Goal: Task Accomplishment & Management: Use online tool/utility

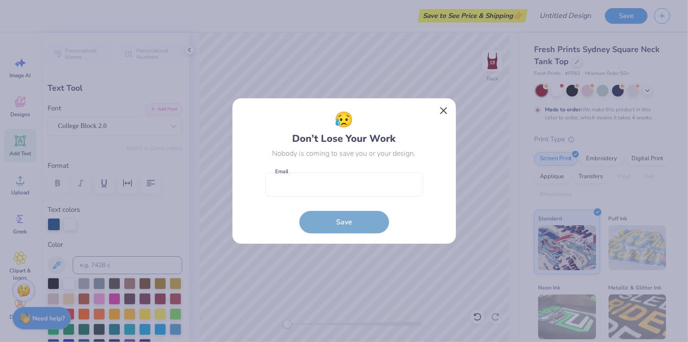
scroll to position [72, 0]
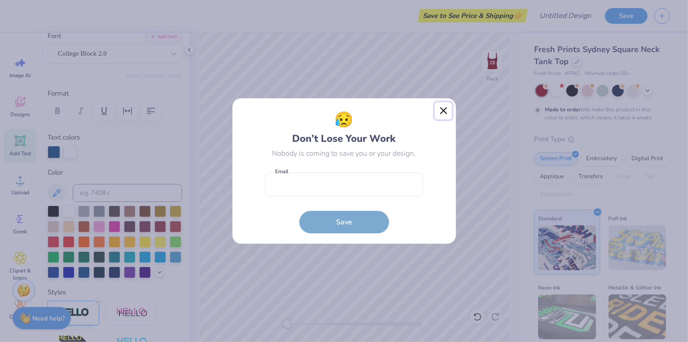
click at [443, 113] on button "Close" at bounding box center [443, 110] width 17 height 17
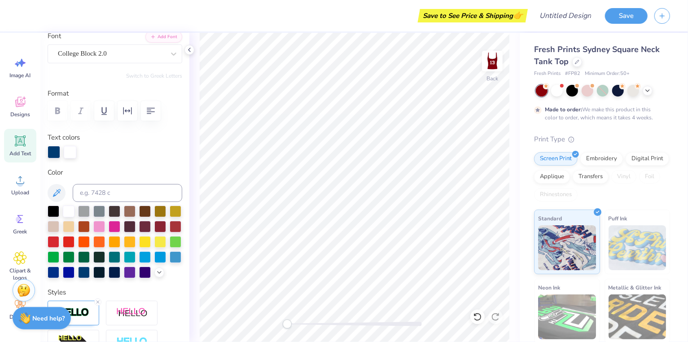
type input "0.45"
type input "0.16"
type input "5.13"
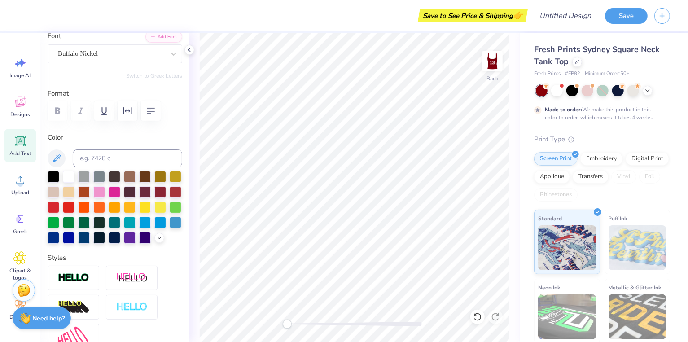
type input "0.63"
type input "0.24"
type input "4.87"
type input "0.45"
type input "0.16"
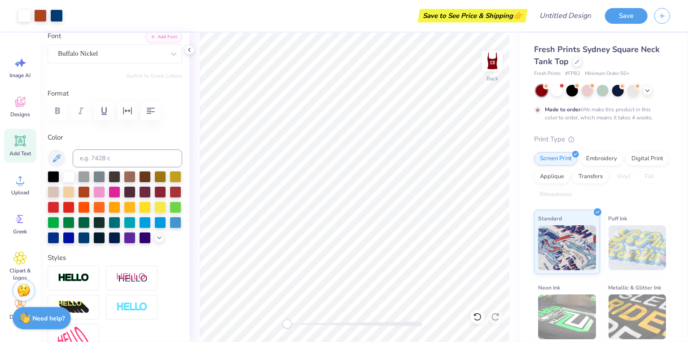
type input "5.62"
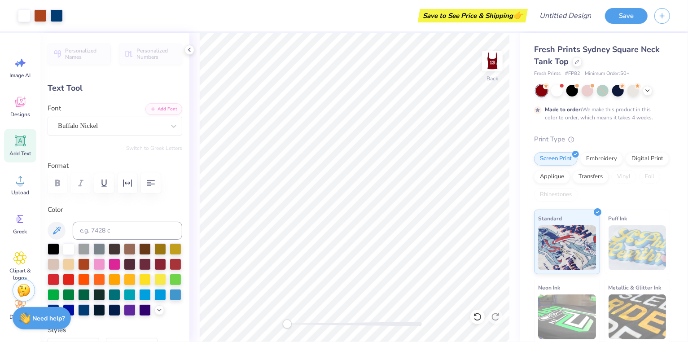
type input "0.45"
type input "0.16"
type input "5.62"
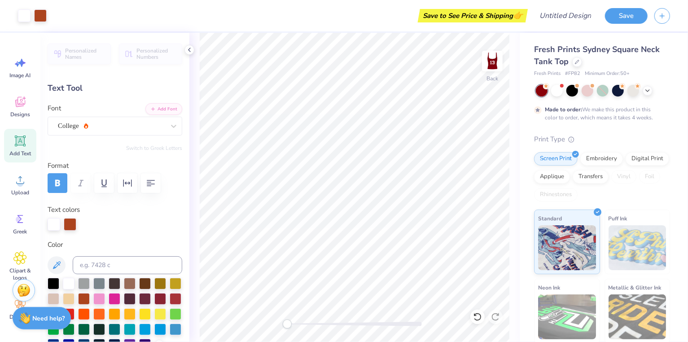
type input "1.55"
type input "0.56"
type input "6.99"
type textarea "A"
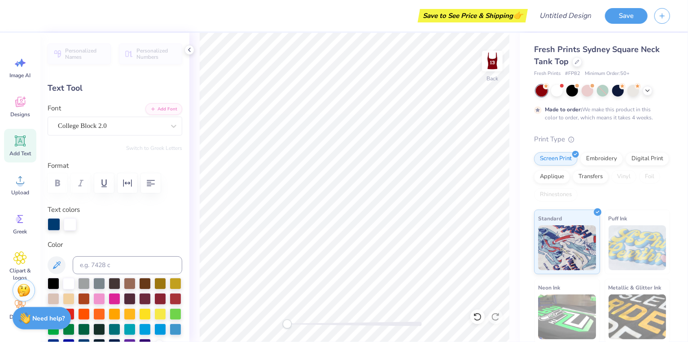
type textarea "COLGATE DANCE TEAM"
type input "7.03"
type input "1.42"
type input "2.88"
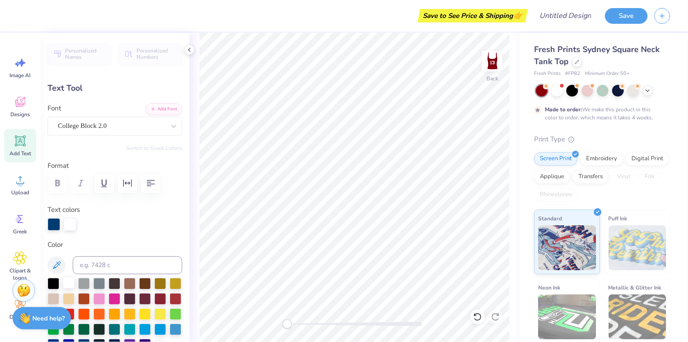
click at [66, 282] on div at bounding box center [69, 283] width 12 height 12
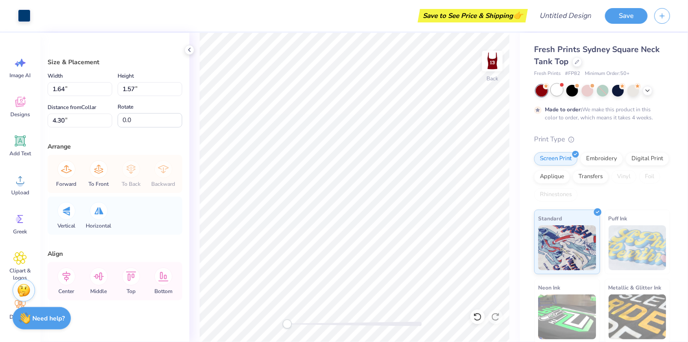
click at [556, 94] on div at bounding box center [557, 90] width 12 height 12
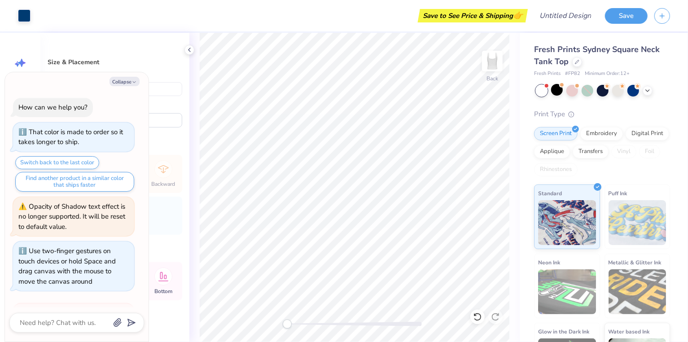
scroll to position [361, 0]
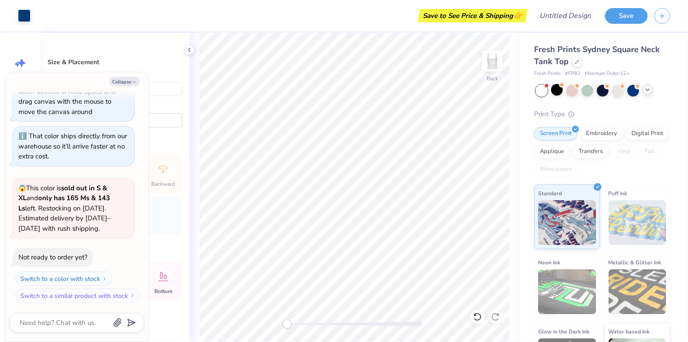
click at [648, 90] on polyline at bounding box center [648, 90] width 4 height 2
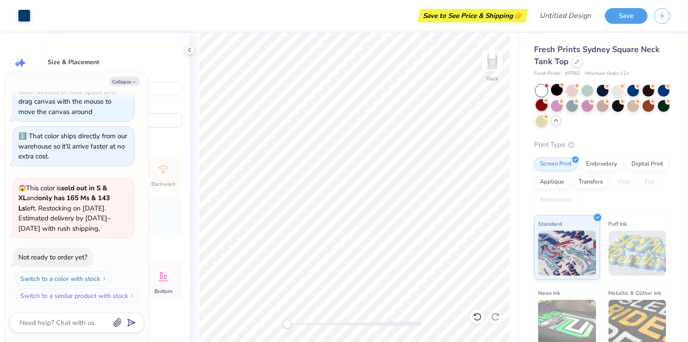
click at [544, 106] on div at bounding box center [542, 105] width 12 height 12
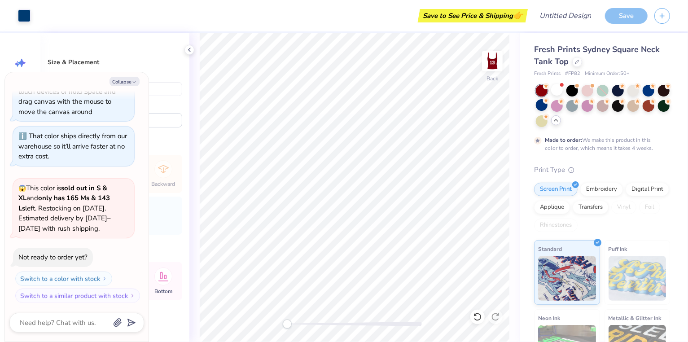
scroll to position [490, 0]
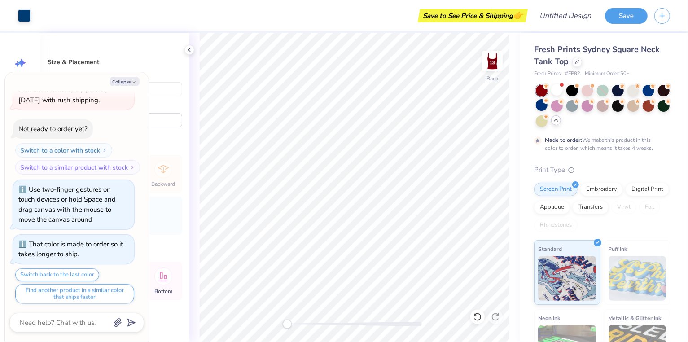
click at [638, 253] on div "Art colors Save to See Price & Shipping 👉 Design Title Save Image AI Designs Ad…" at bounding box center [344, 171] width 688 height 342
type textarea "x"
type input "1.64"
type input "1.57"
type input "4.30"
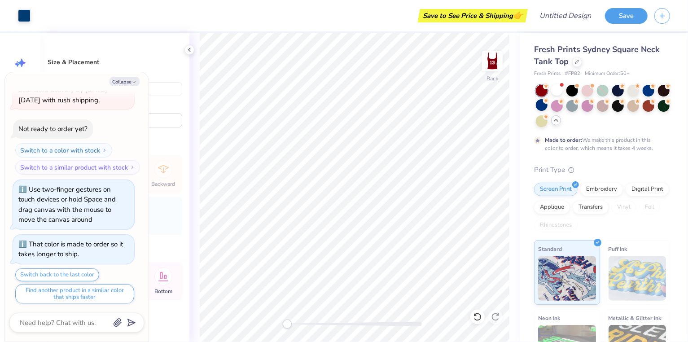
click at [123, 75] on div "Collapse How can we help you? That color is made to order so it takes longer to…" at bounding box center [77, 206] width 144 height 269
click at [125, 82] on button "Collapse" at bounding box center [125, 81] width 30 height 9
type textarea "x"
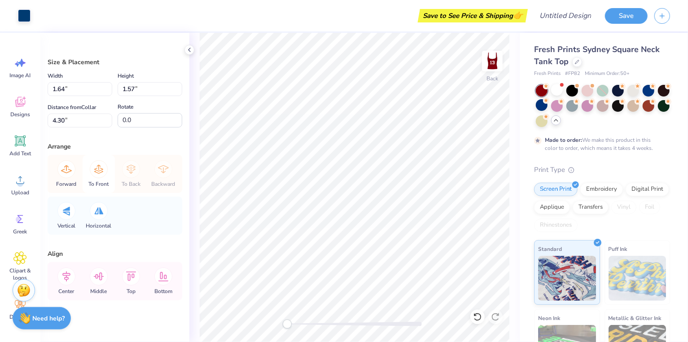
scroll to position [7, 0]
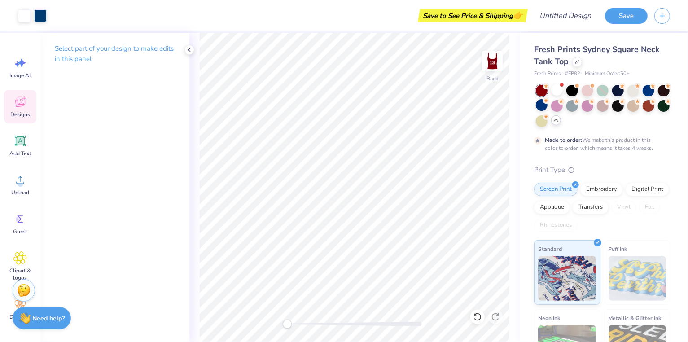
click at [17, 111] on span "Designs" at bounding box center [20, 114] width 20 height 7
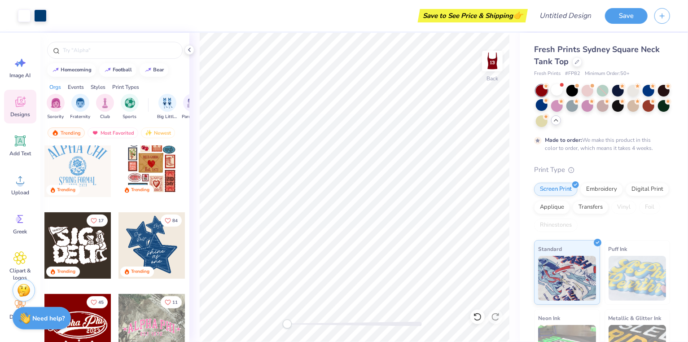
scroll to position [189, 0]
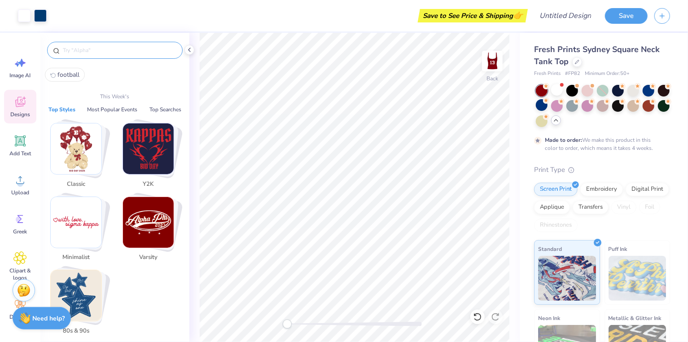
click at [130, 54] on input "text" at bounding box center [119, 50] width 115 height 9
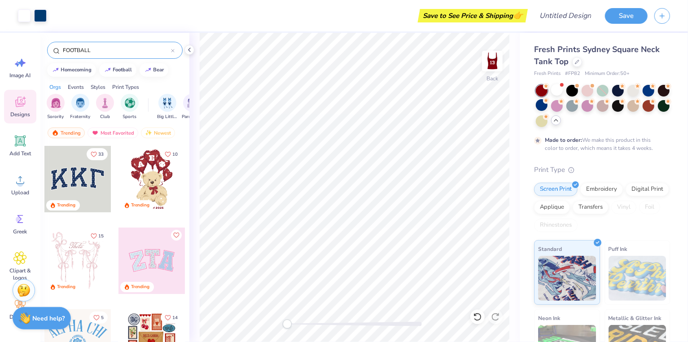
type input "FOOTBALL"
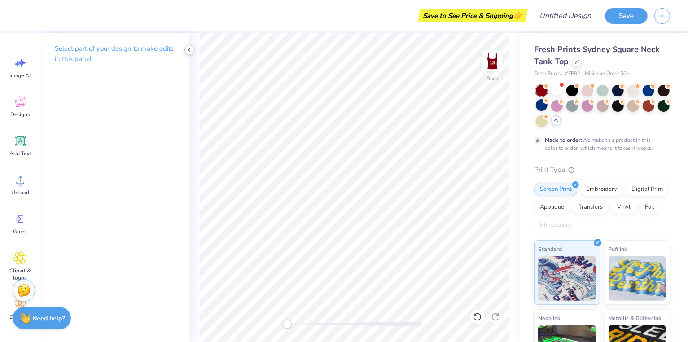
click at [189, 51] on icon at bounding box center [189, 49] width 7 height 7
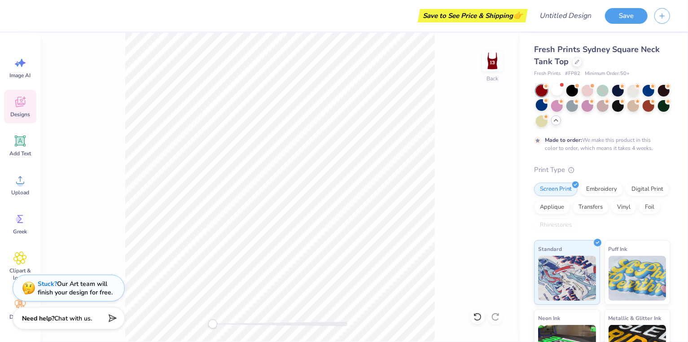
click at [16, 109] on div "Designs" at bounding box center [20, 107] width 32 height 34
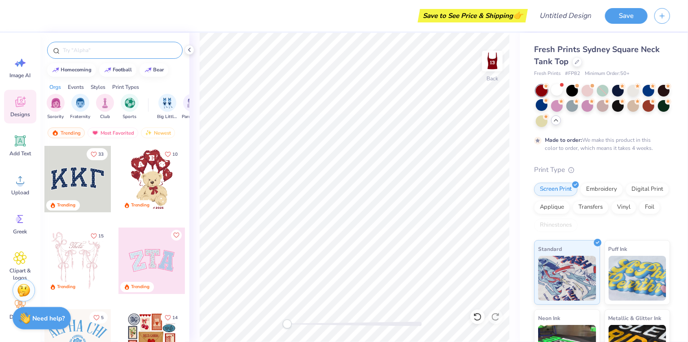
click at [101, 53] on input "text" at bounding box center [119, 50] width 115 height 9
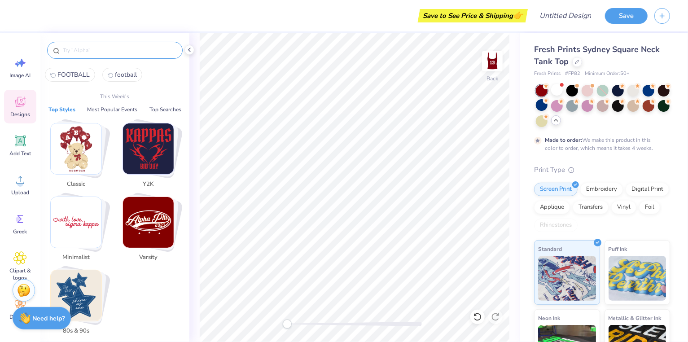
click at [76, 73] on span "FOOTBALL" at bounding box center [73, 74] width 32 height 9
type input "FOOTBALL"
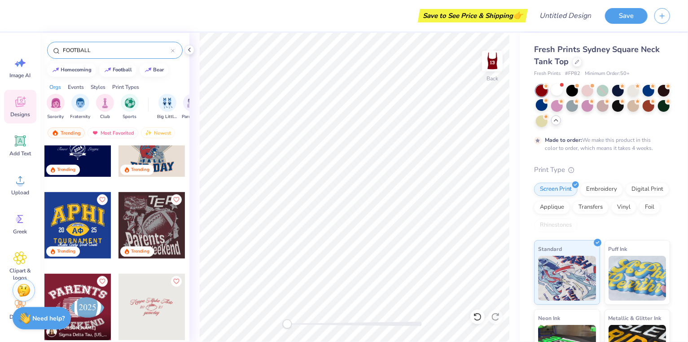
scroll to position [282, 0]
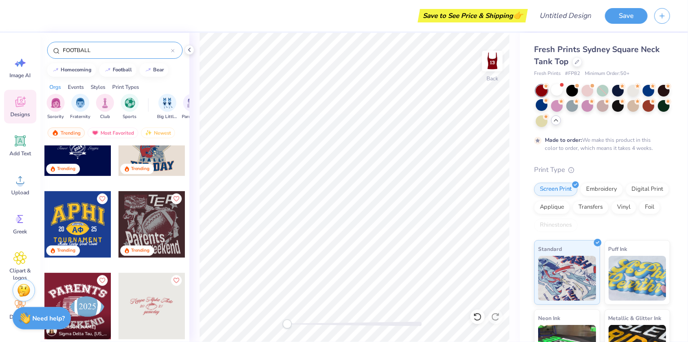
click at [79, 216] on div at bounding box center [77, 224] width 66 height 66
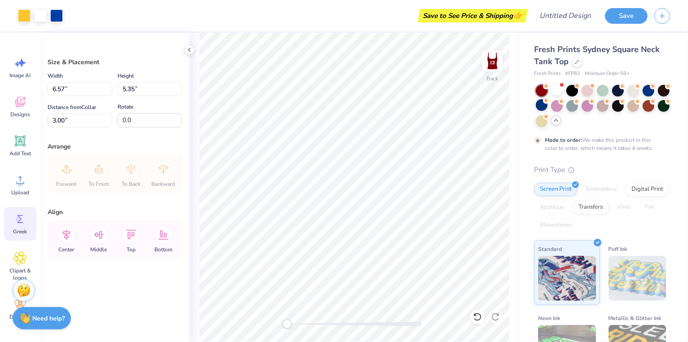
scroll to position [51, 0]
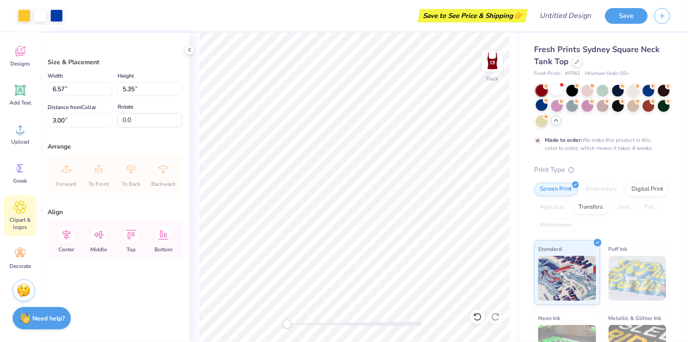
click at [23, 222] on span "Clipart & logos" at bounding box center [20, 223] width 30 height 14
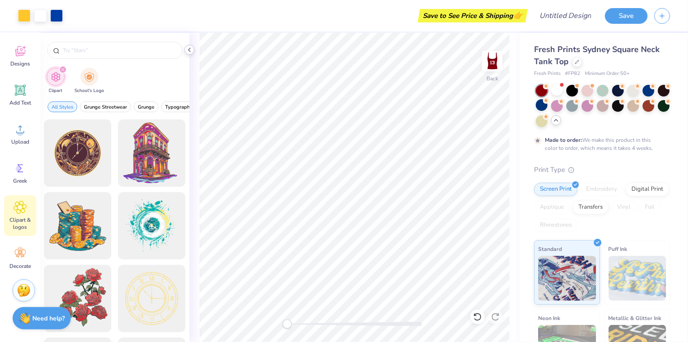
click at [191, 52] on icon at bounding box center [189, 49] width 7 height 7
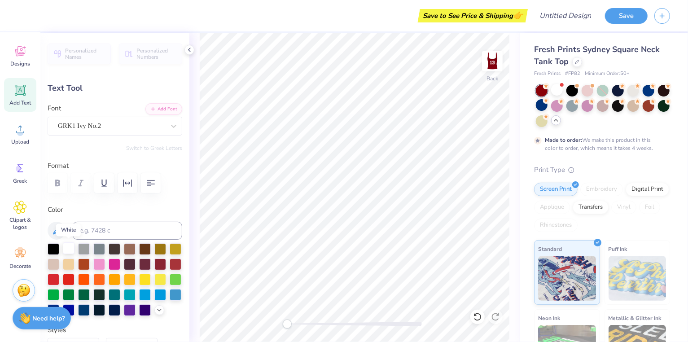
click at [69, 248] on div at bounding box center [69, 248] width 12 height 12
type input "6.57"
type input "2.86"
type input "3.00"
click at [70, 244] on div at bounding box center [69, 248] width 12 height 12
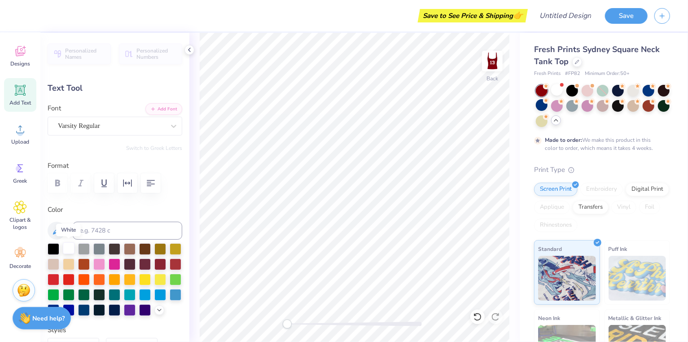
scroll to position [0, 0]
type textarea "COLGATE DANCE TEAM"
type input "1.36"
type input "0.66"
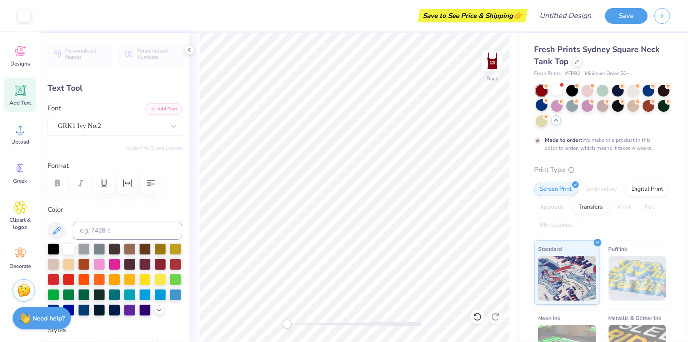
type input "5.84"
type input "7.03"
type input "1.31"
type input "3.77"
type input "5.91"
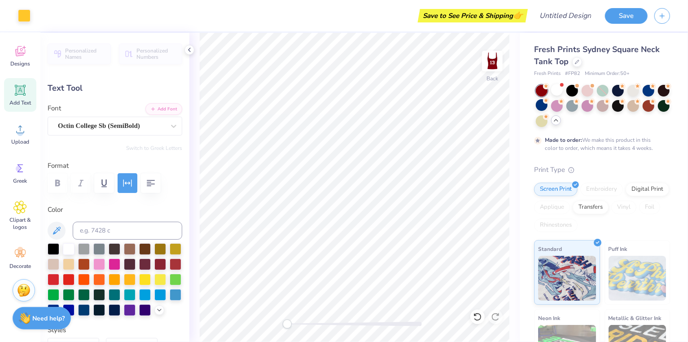
type input "0.57"
type input "7.31"
type input "7.03"
type input "1.31"
type input "3.77"
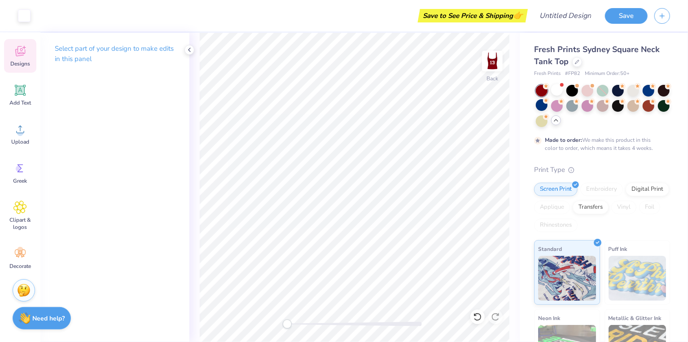
click at [22, 56] on icon at bounding box center [19, 50] width 13 height 13
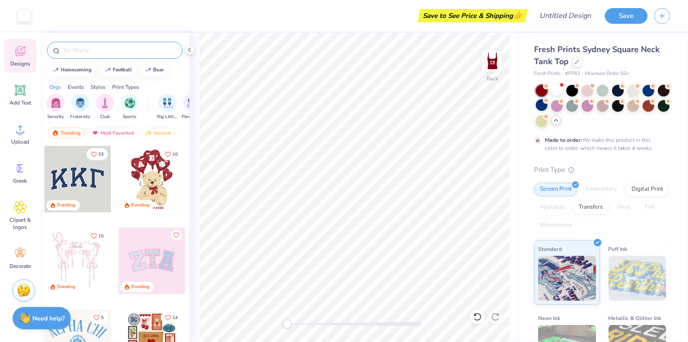
click at [94, 57] on div at bounding box center [115, 50] width 136 height 17
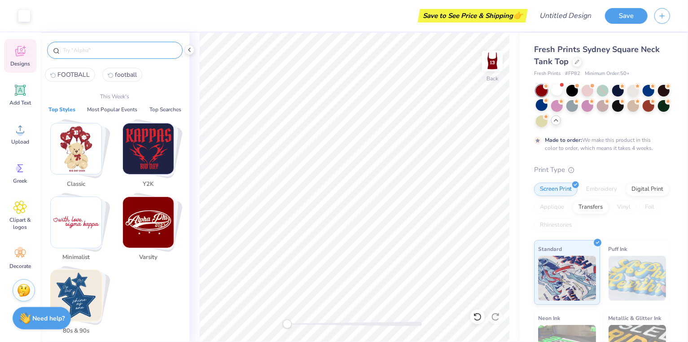
click at [92, 48] on input "text" at bounding box center [119, 50] width 115 height 9
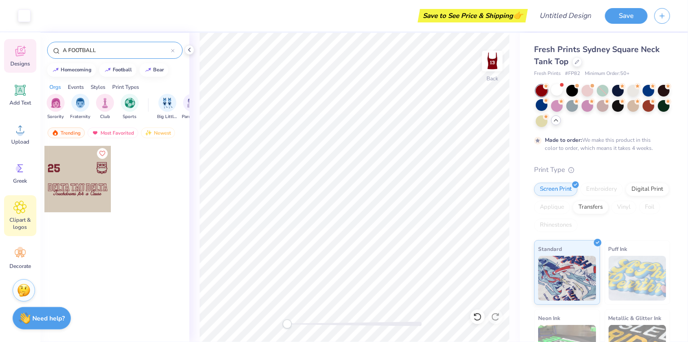
type input "A FOOTBALL"
click at [23, 222] on span "Clipart & logos" at bounding box center [20, 223] width 30 height 14
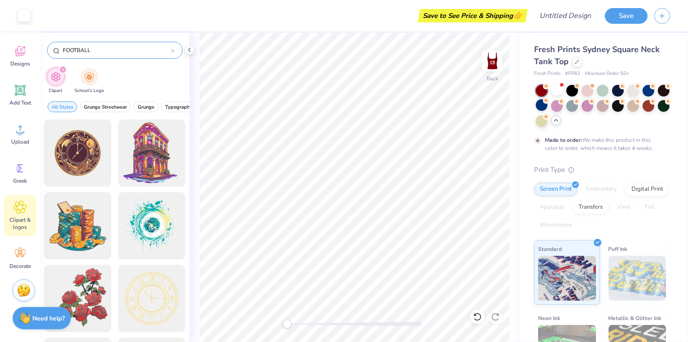
type input "FOOTBALL"
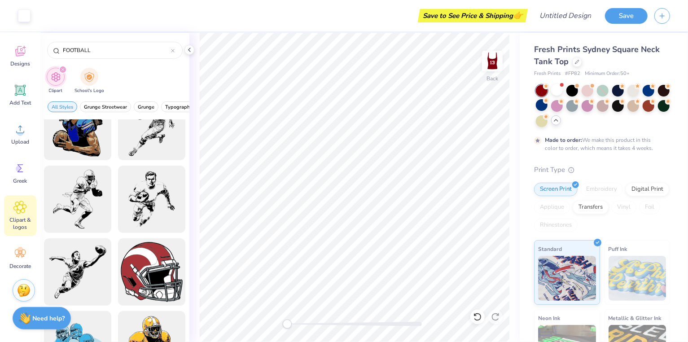
scroll to position [247, 0]
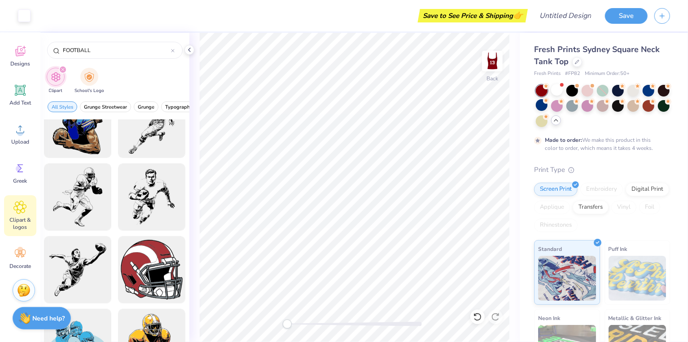
drag, startPoint x: 102, startPoint y: 48, endPoint x: 43, endPoint y: 47, distance: 59.3
click at [43, 47] on div "FOOTBALL" at bounding box center [114, 48] width 149 height 31
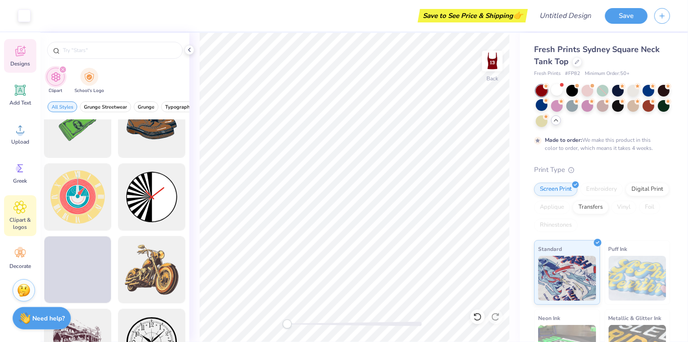
click at [22, 50] on icon at bounding box center [19, 50] width 13 height 13
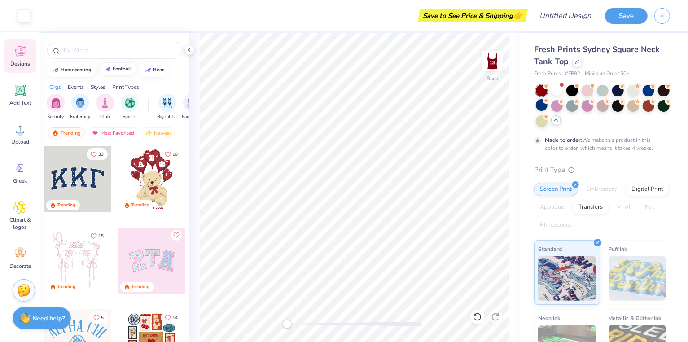
click at [113, 72] on button "football" at bounding box center [117, 68] width 37 height 13
type input "football"
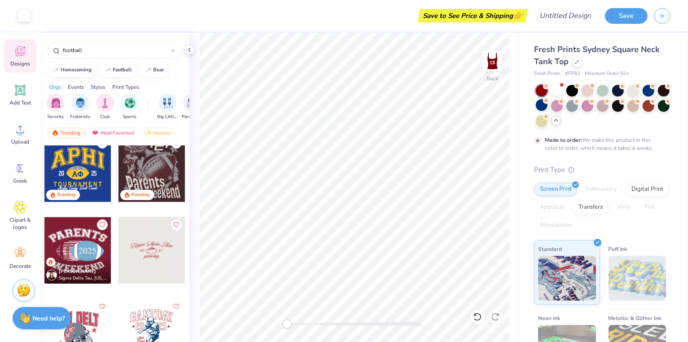
scroll to position [342, 0]
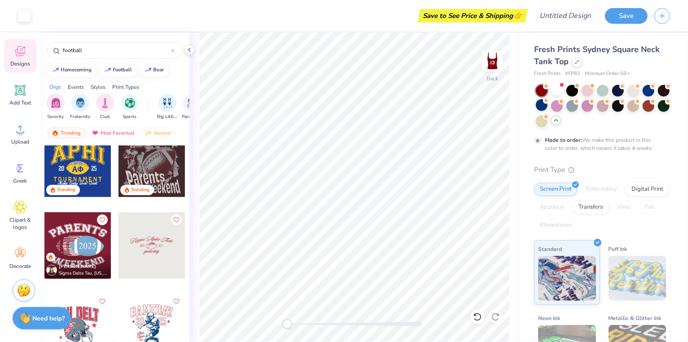
click at [84, 162] on div at bounding box center [77, 164] width 66 height 66
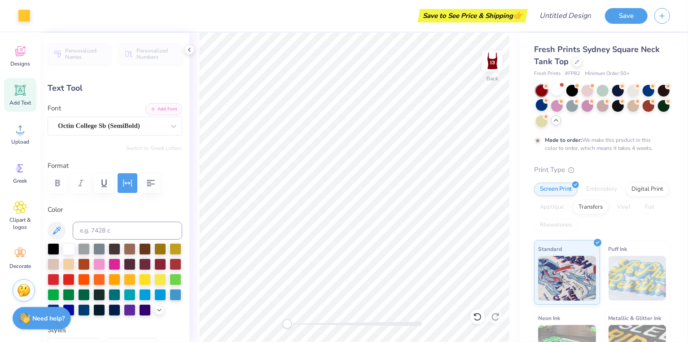
type input "5.91"
type input "0.57"
type input "7.31"
type input "4.91"
type input "0.63"
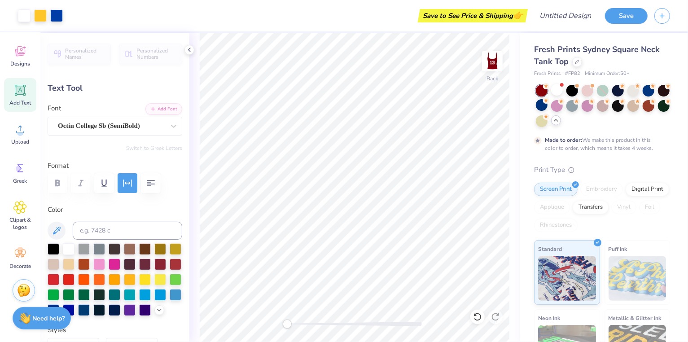
type input "7.72"
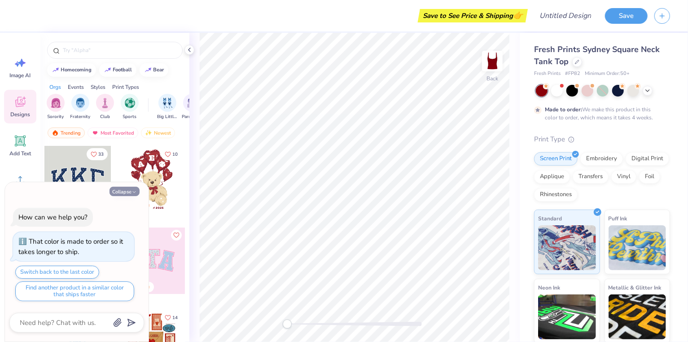
click at [130, 189] on button "Collapse" at bounding box center [125, 191] width 30 height 9
type textarea "x"
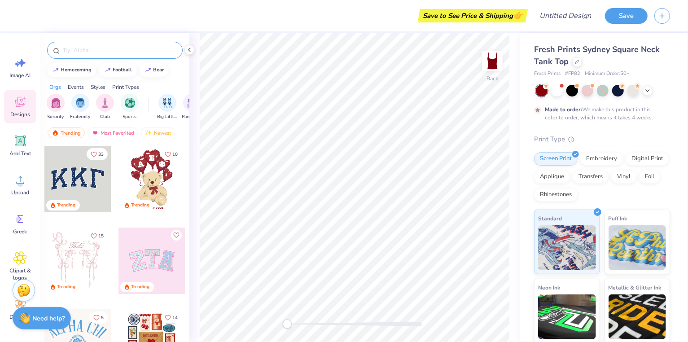
click at [129, 54] on input "text" at bounding box center [119, 50] width 115 height 9
type input "dance"
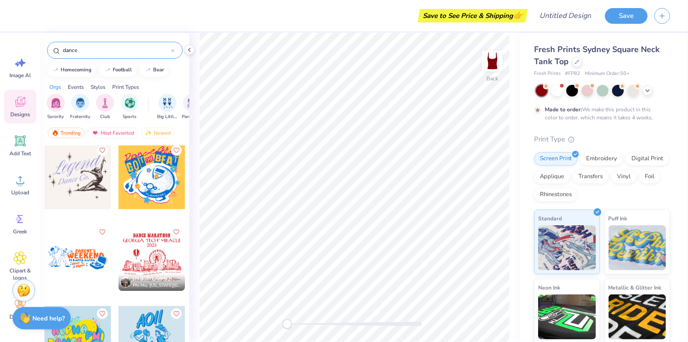
scroll to position [265, 0]
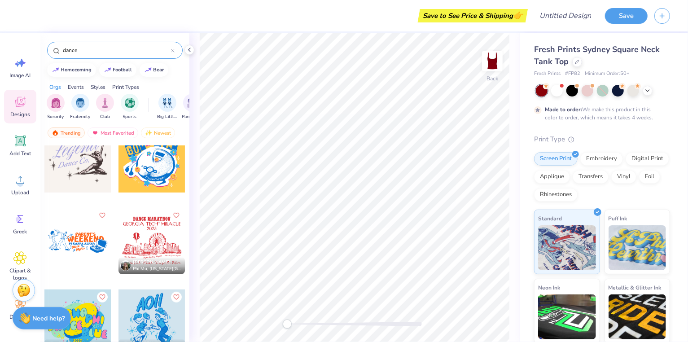
click at [77, 235] on div at bounding box center [77, 241] width 66 height 66
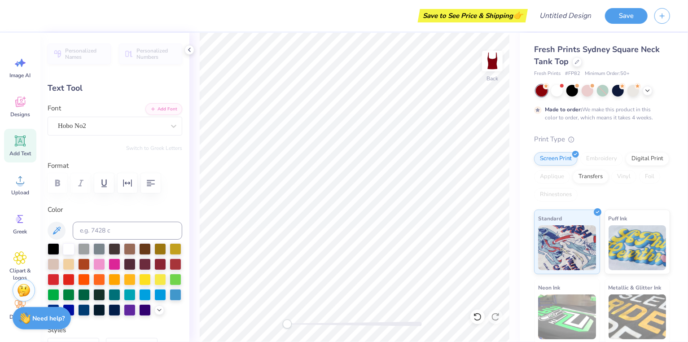
scroll to position [0, 0]
type textarea "COLGATES"
type input "4.31"
type input "0.69"
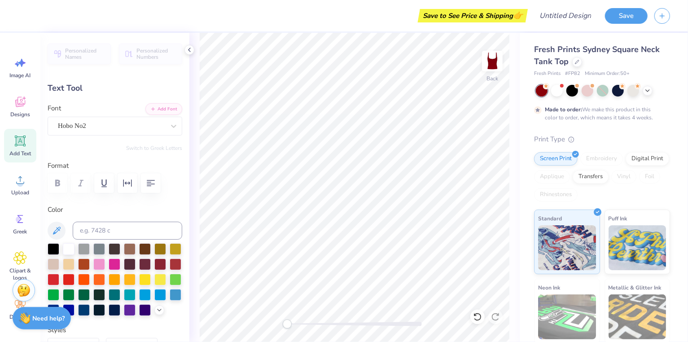
type input "3.82"
type textarea "DANCE TEAM"
type input "5.77"
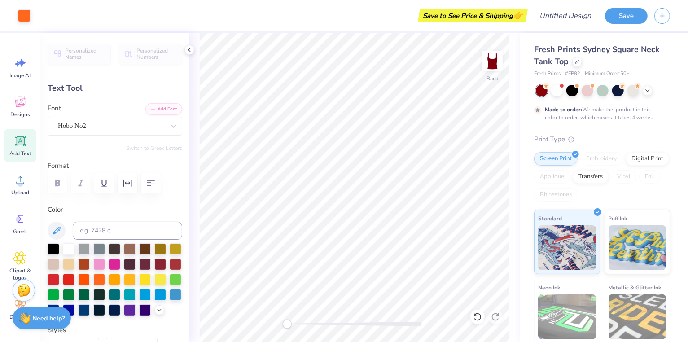
type input "0.72"
type input "3.81"
type input "1.05"
type input "0.43"
type input "5.15"
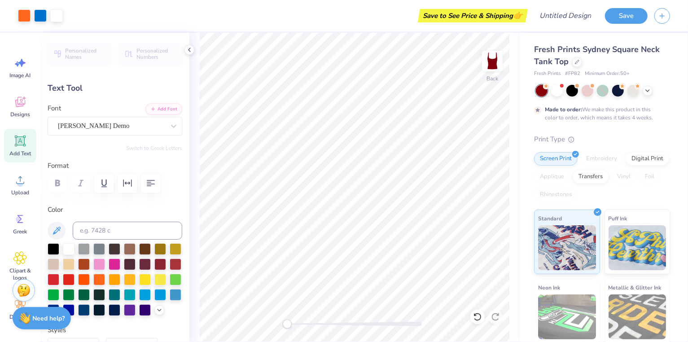
type input "0.0"
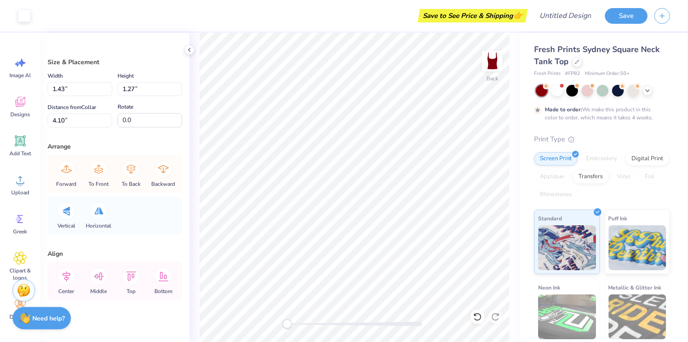
type input "0.28"
type input "0.46"
type input "3.79"
type input "2.93"
type input "2.50"
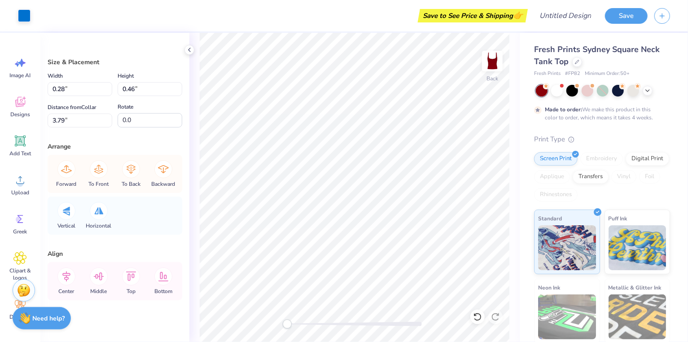
type input "3.00"
type input "1.72"
type input "1.13"
type input "3.09"
type input "1.34"
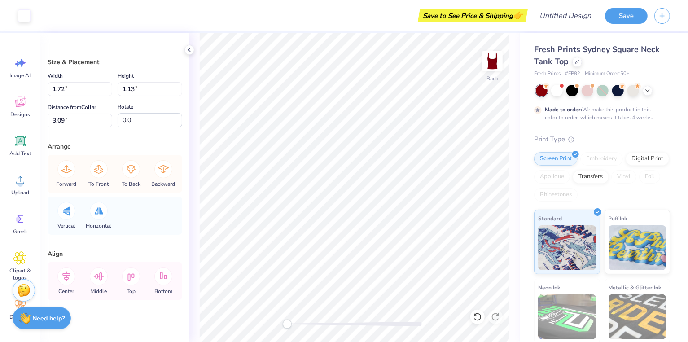
type input "0.85"
type input "3.30"
type input "1.43"
type input "1.27"
type input "4.10"
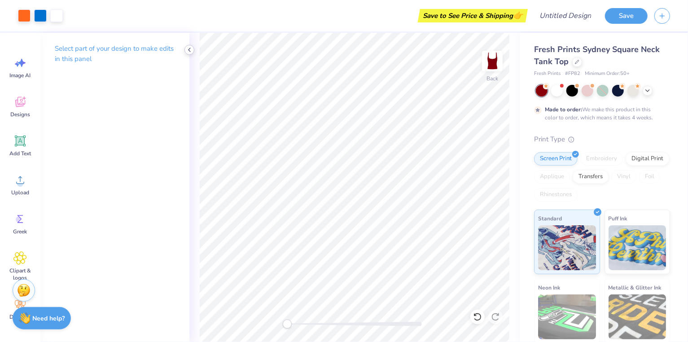
click at [186, 53] on icon at bounding box center [189, 49] width 7 height 7
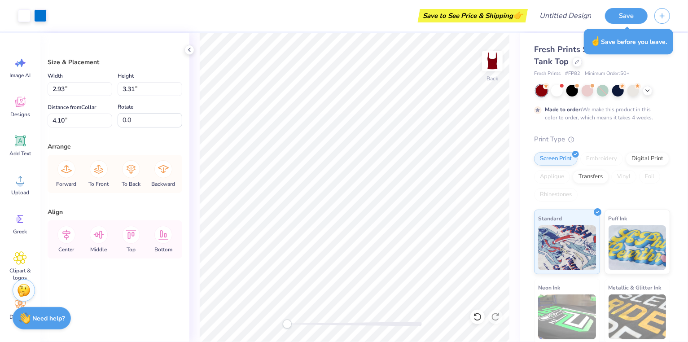
type input "1.72"
type input "1.13"
type input "3.09"
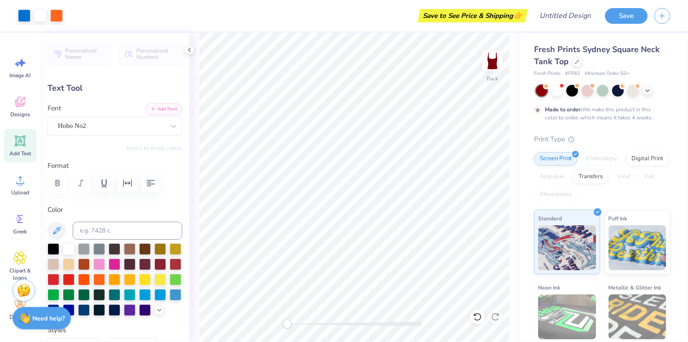
type input "2.48"
type input "0.39"
type input "3.39"
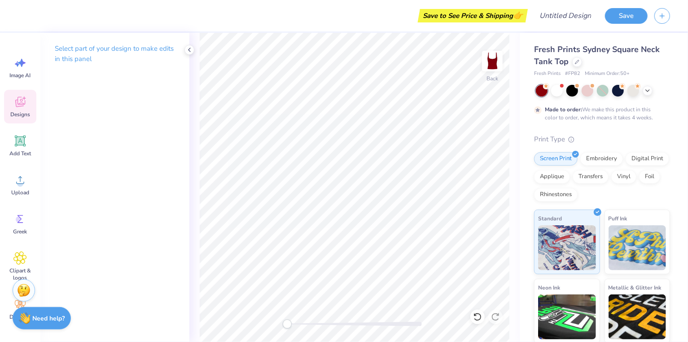
click at [22, 107] on icon at bounding box center [19, 101] width 13 height 13
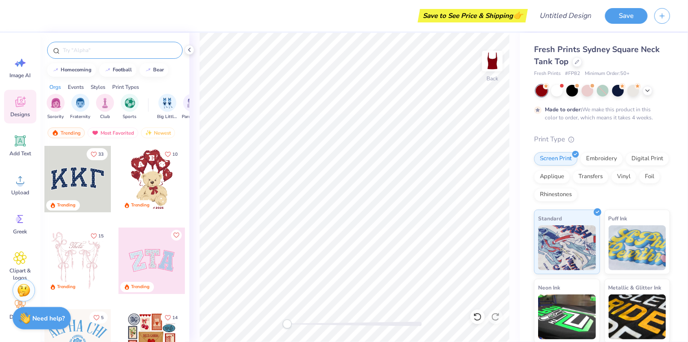
click at [103, 53] on input "text" at bounding box center [119, 50] width 115 height 9
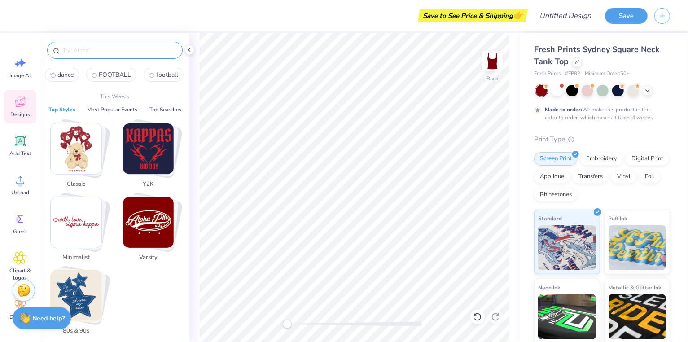
click at [63, 71] on span "dance" at bounding box center [65, 74] width 16 height 9
type input "dance"
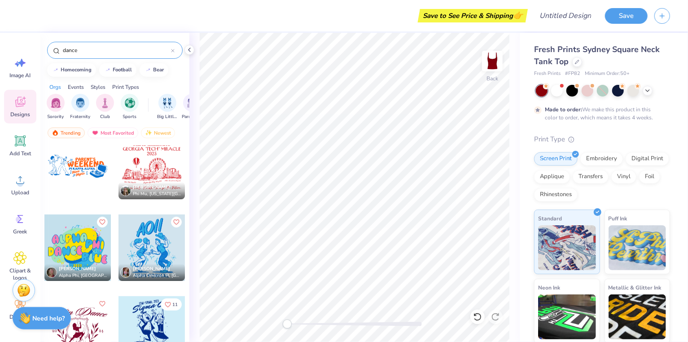
scroll to position [346, 0]
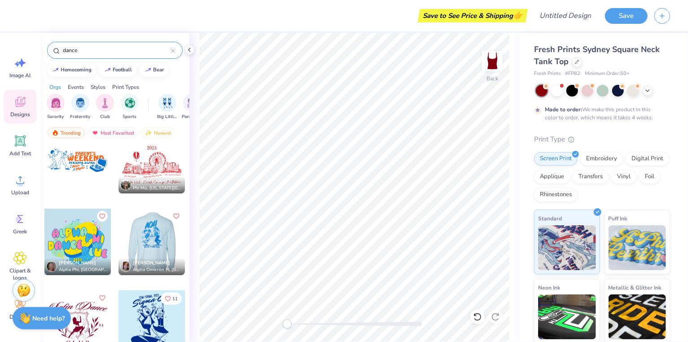
click at [119, 243] on div at bounding box center [85, 242] width 66 height 66
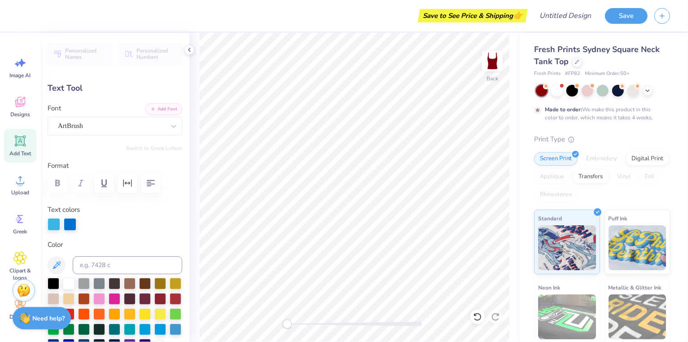
scroll to position [0, 0]
type textarea "D"
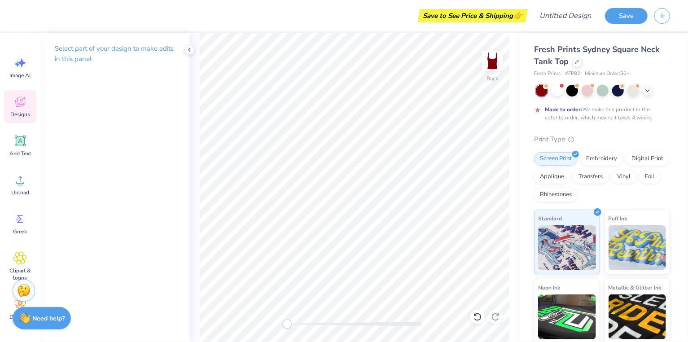
click at [26, 105] on div "Designs" at bounding box center [20, 107] width 32 height 34
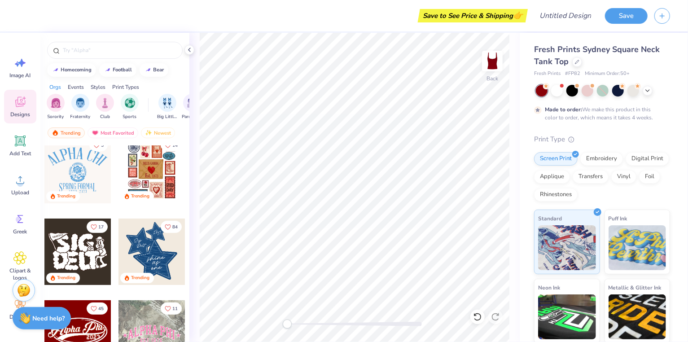
scroll to position [225, 0]
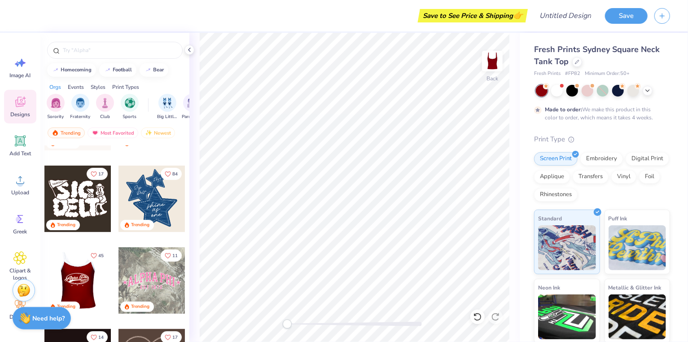
click at [44, 271] on div at bounding box center [11, 280] width 66 height 66
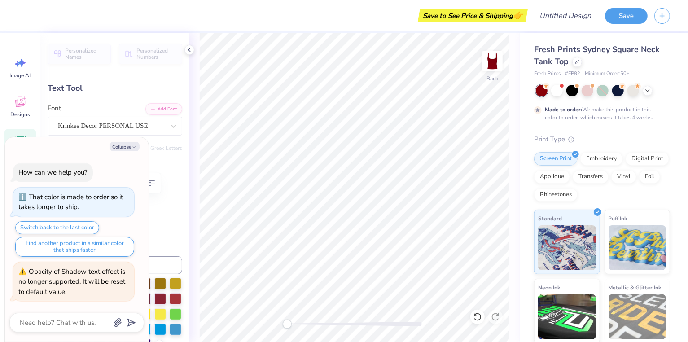
type textarea "x"
type textarea "A"
type textarea "x"
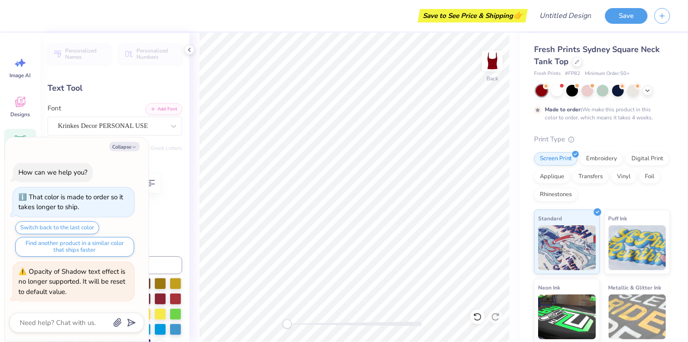
type textarea "C"
type textarea "x"
type textarea "CO"
type textarea "x"
type textarea "C"
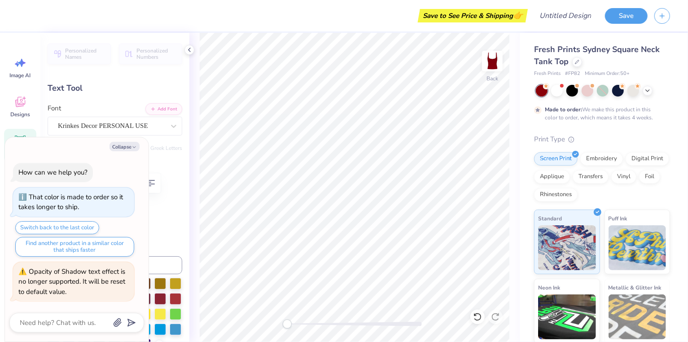
type textarea "x"
type textarea "CO"
type textarea "x"
type textarea "COL"
type textarea "x"
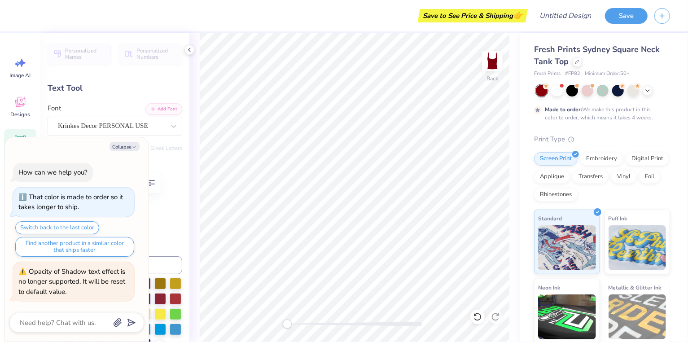
type textarea "CO"
type textarea "x"
type textarea "C"
type textarea "x"
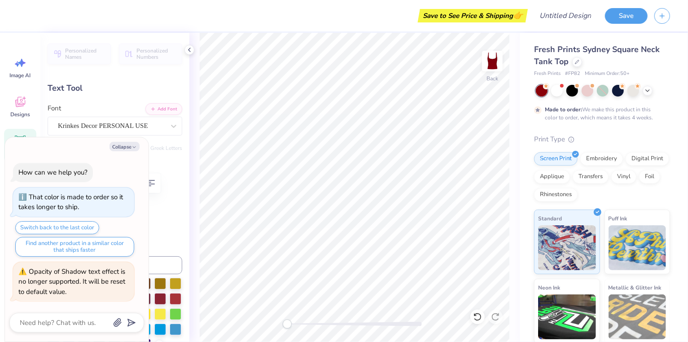
type textarea "o"
type textarea "x"
type textarea "C"
type textarea "x"
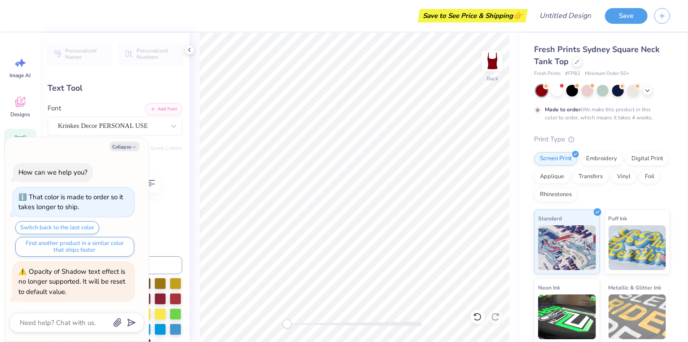
type textarea "Co"
type textarea "x"
type textarea "Col"
type textarea "x"
type textarea "Colg"
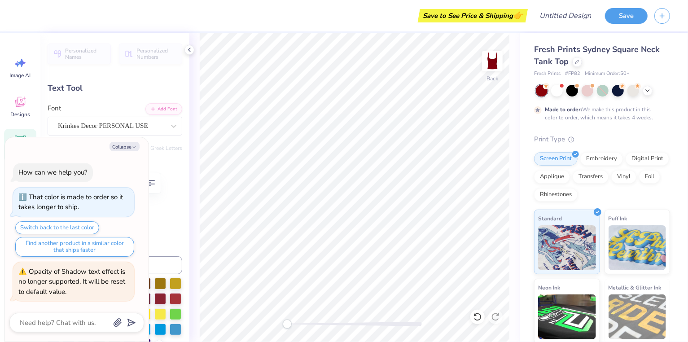
type textarea "x"
type textarea "Colga"
type textarea "x"
type textarea "Colgay"
type textarea "x"
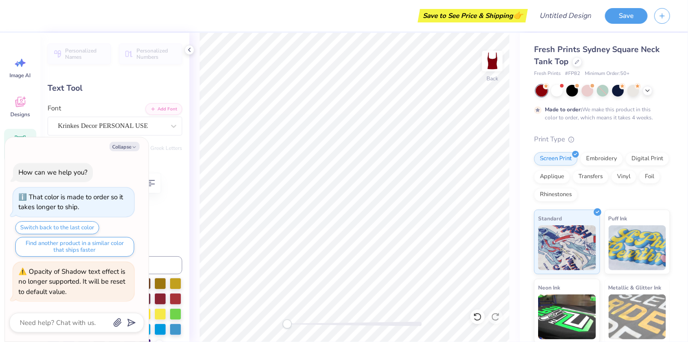
type textarea "Colgaye"
type textarea "x"
type textarea "Colgaye"
type textarea "x"
type textarea "Colgaye"
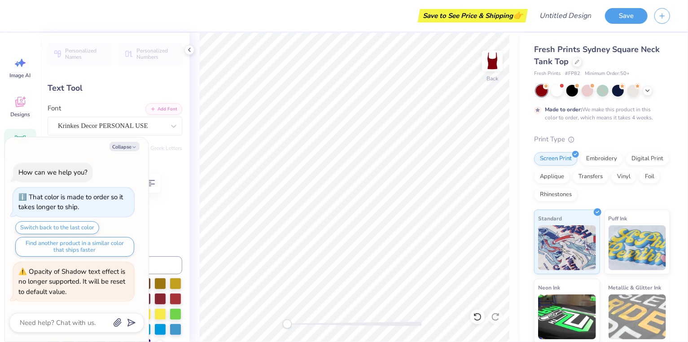
type textarea "x"
type textarea "Colgay"
type textarea "x"
type textarea "Colga"
type textarea "x"
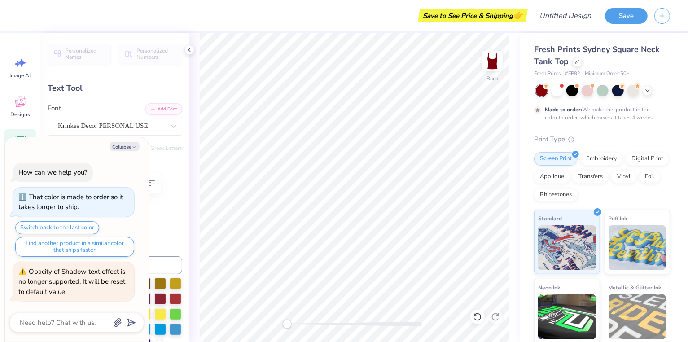
type textarea "Colgat"
type textarea "x"
type textarea "Colgate"
type textarea "x"
type textarea "Colgate D"
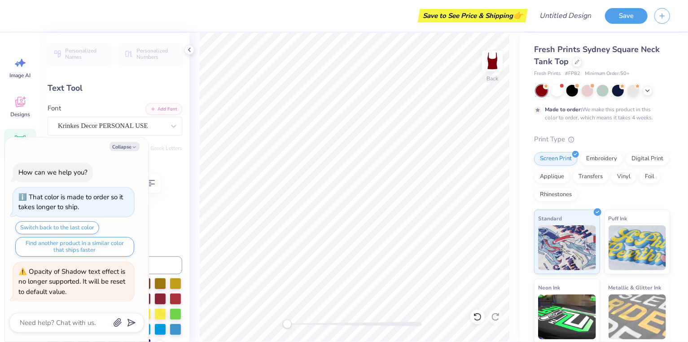
type textarea "x"
type textarea "Colgate Da"
type textarea "x"
type textarea "Colgate Dan"
type textarea "x"
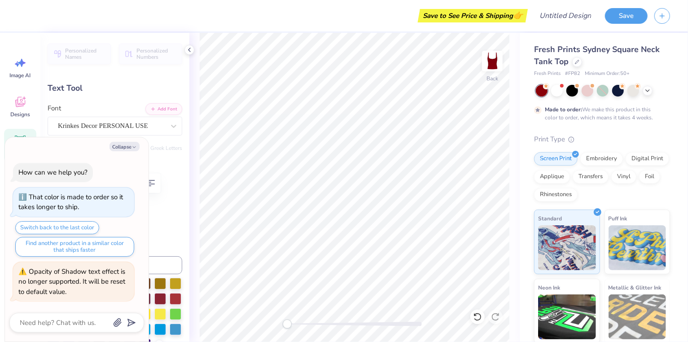
type textarea "Colgate Danc"
type textarea "x"
type textarea "Colgate Danc"
type textarea "x"
type textarea "Colgate Dance"
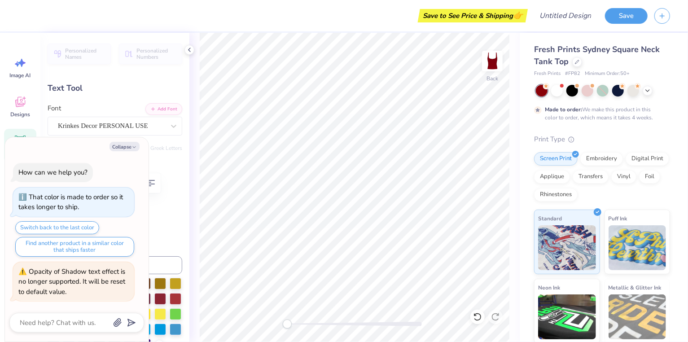
type textarea "x"
type textarea "Colgate Dance"
type textarea "x"
type textarea "Colgate Dance T"
type textarea "x"
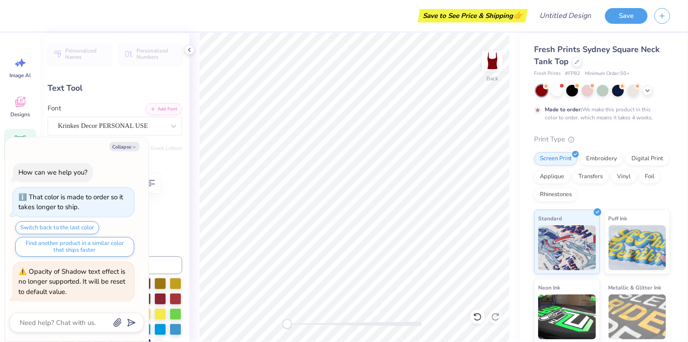
type textarea "Colgate Dance Te"
type textarea "x"
type textarea "Colgate Dance Tea"
type textarea "x"
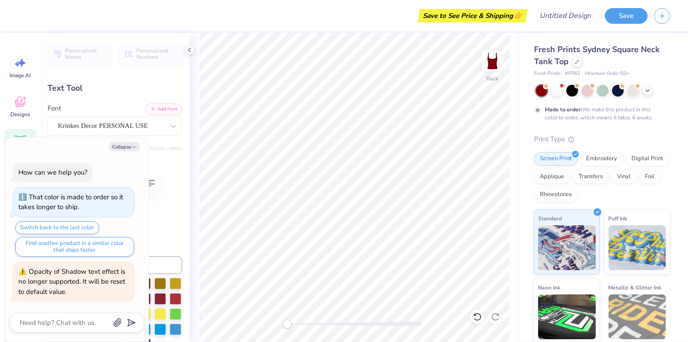
type textarea "Colgate Dance Team"
type textarea "x"
type input "1.58"
type input "0.58"
type input "4.99"
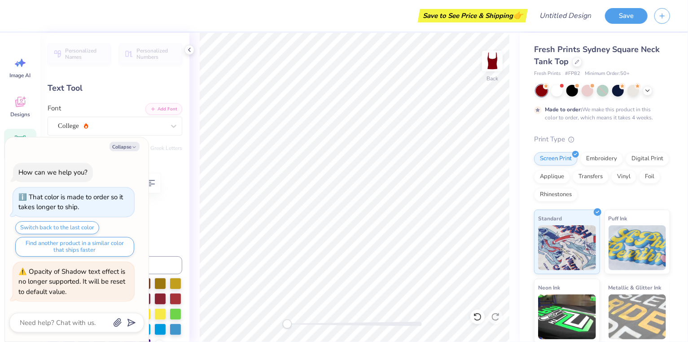
type input "0.0"
type textarea "x"
type textarea "2"
type textarea "x"
type textarea "20"
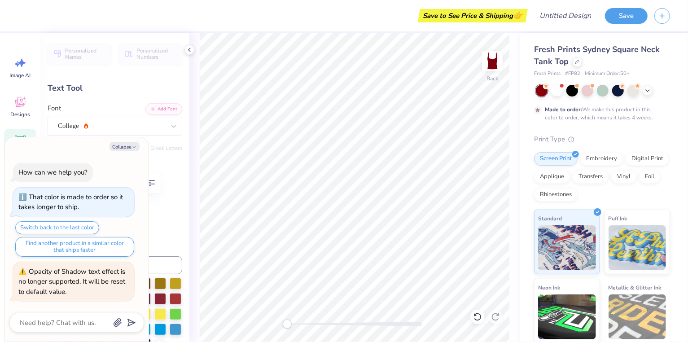
type textarea "x"
type textarea "202"
type textarea "x"
type textarea "2023"
type textarea "x"
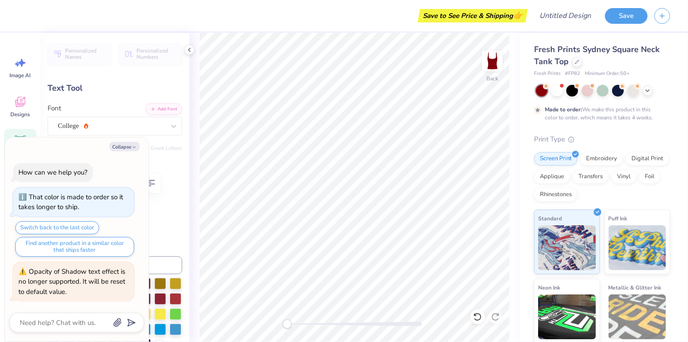
type textarea "202"
type textarea "x"
type textarea "2025"
click at [162, 170] on div "Format" at bounding box center [115, 178] width 135 height 35
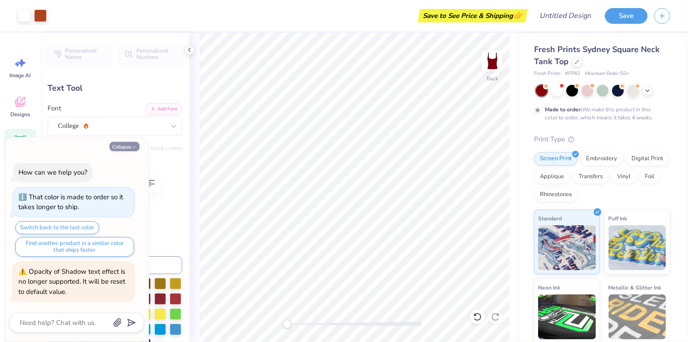
click at [129, 145] on button "Collapse" at bounding box center [125, 146] width 30 height 9
type textarea "x"
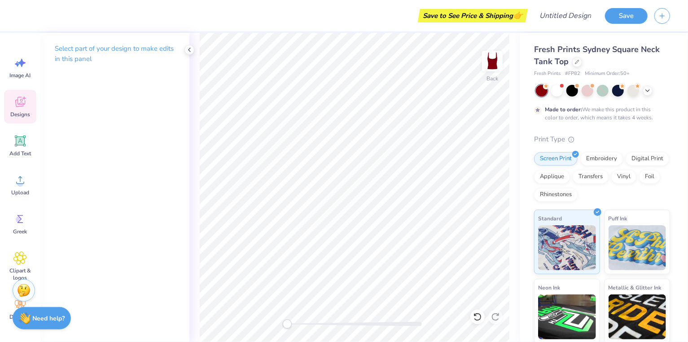
click at [21, 106] on icon at bounding box center [20, 103] width 9 height 7
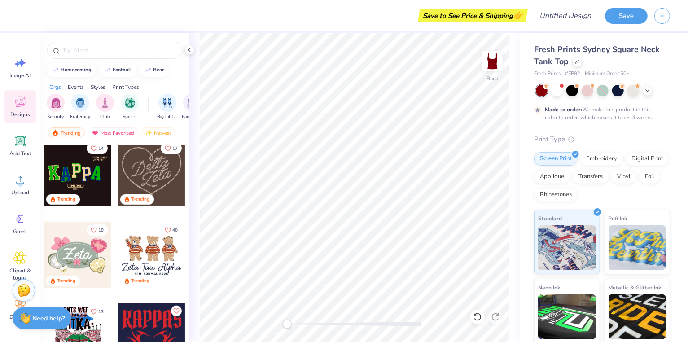
scroll to position [453, 0]
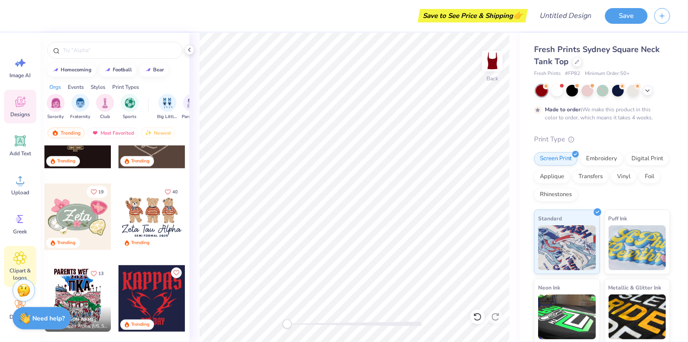
click at [24, 265] on div "Clipart & logos" at bounding box center [20, 266] width 32 height 41
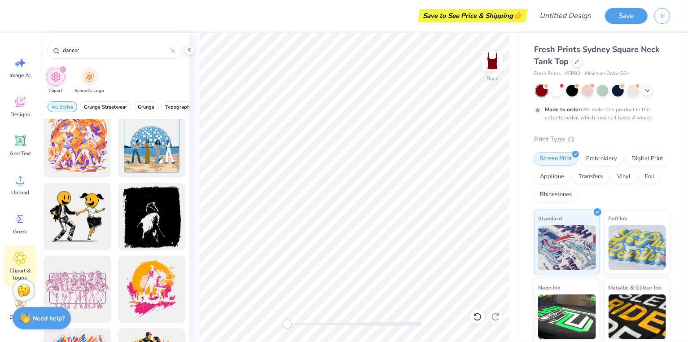
scroll to position [1100, 0]
type input "dancer"
click at [20, 102] on icon at bounding box center [19, 101] width 13 height 13
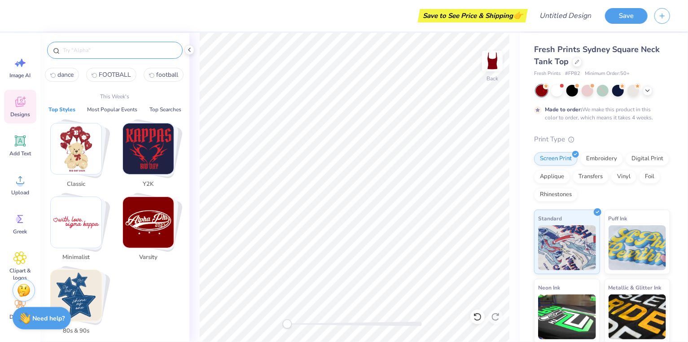
click at [95, 51] on input "text" at bounding box center [119, 50] width 115 height 9
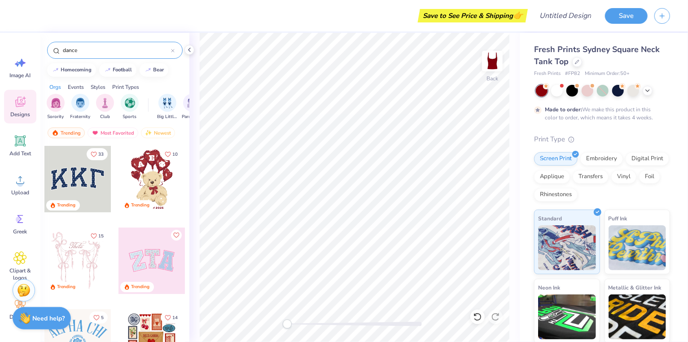
type input "dance"
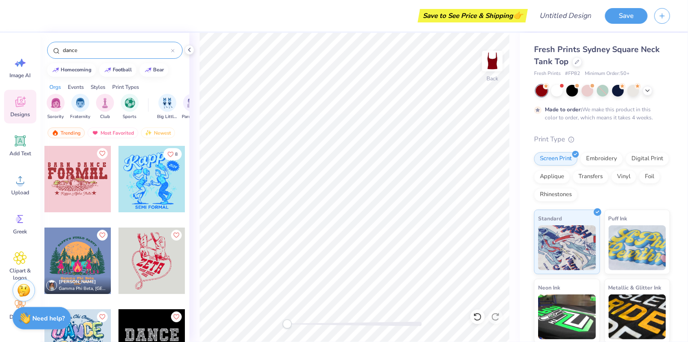
click at [152, 165] on div at bounding box center [152, 179] width 66 height 66
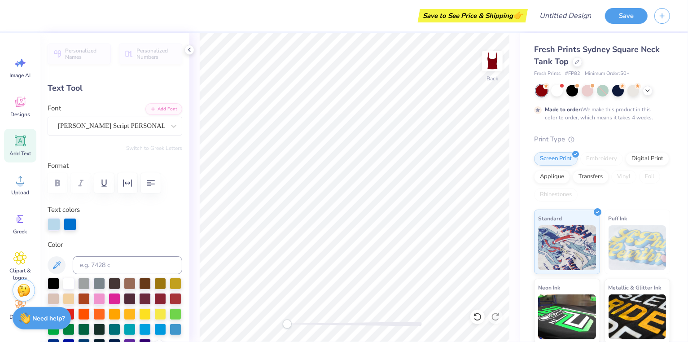
scroll to position [0, 0]
type textarea "Colgate Dance Team"
type input "0.0"
type input "7.03"
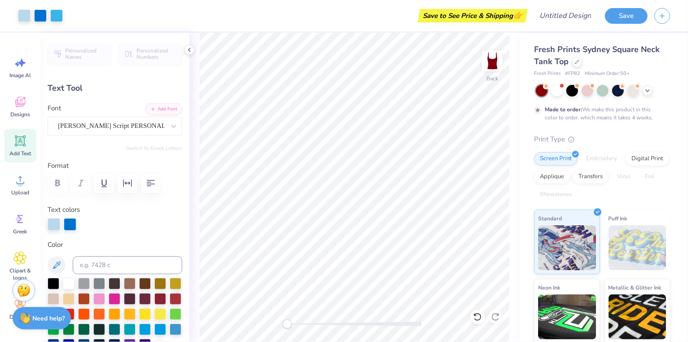
type input "1.99"
type input "3.35"
type input "-13.7"
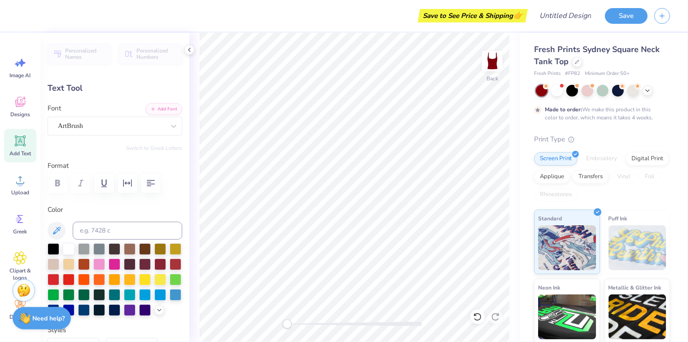
scroll to position [0, 0]
type textarea "2025"
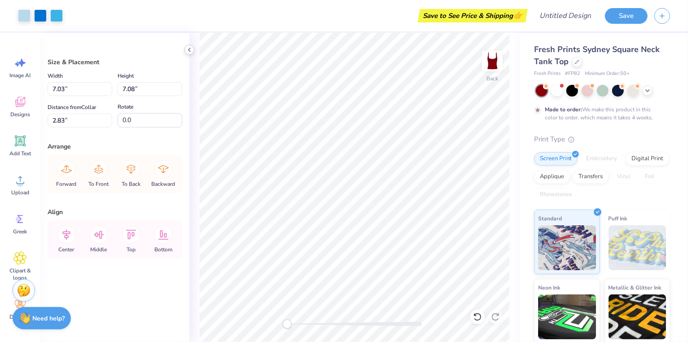
click at [185, 50] on div at bounding box center [190, 50] width 10 height 10
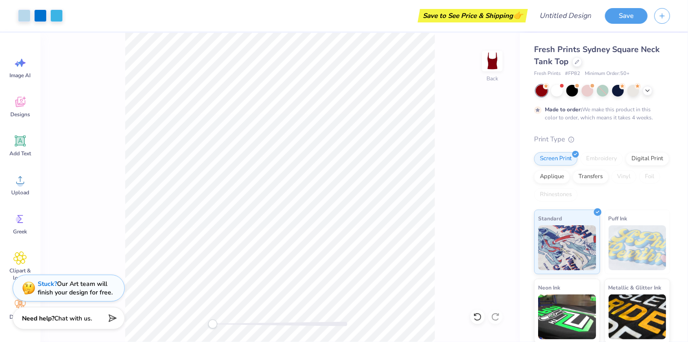
type input "2.75"
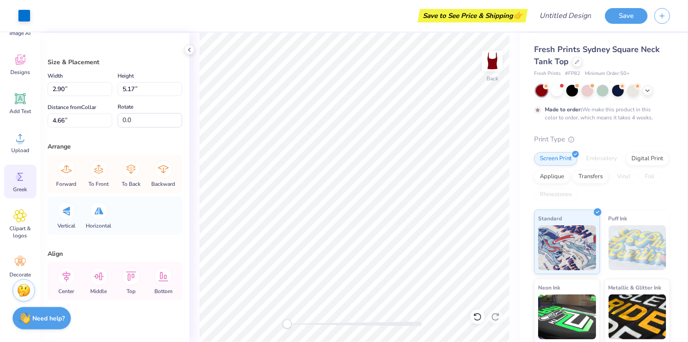
scroll to position [51, 0]
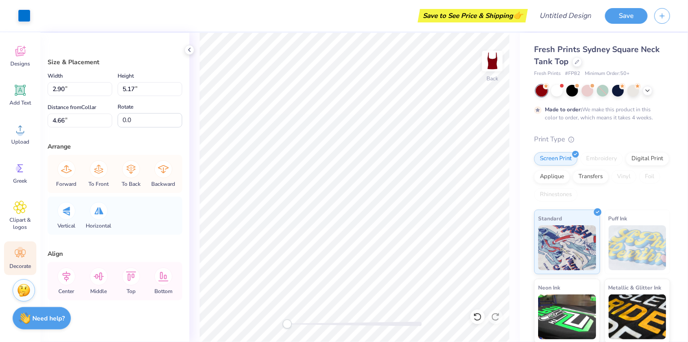
click at [26, 256] on icon at bounding box center [19, 253] width 13 height 13
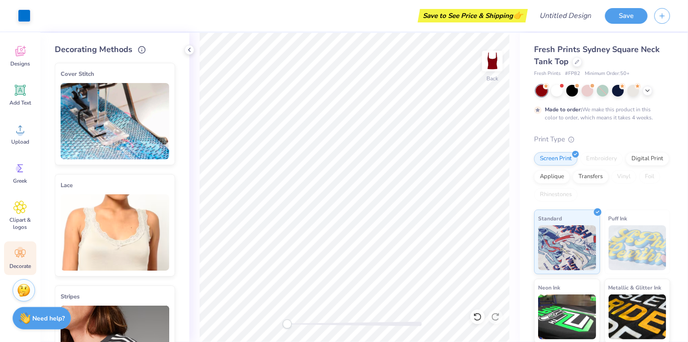
click at [185, 59] on div "Cover Stitch Pick a Color Pick a Placement Neckline & arms Neckline, arms & bot…" at bounding box center [122, 199] width 135 height 286
click at [187, 50] on icon at bounding box center [189, 49] width 7 height 7
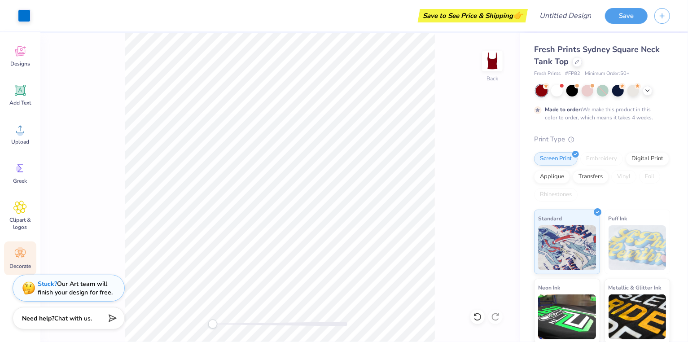
click at [444, 144] on div "Back" at bounding box center [280, 187] width 480 height 309
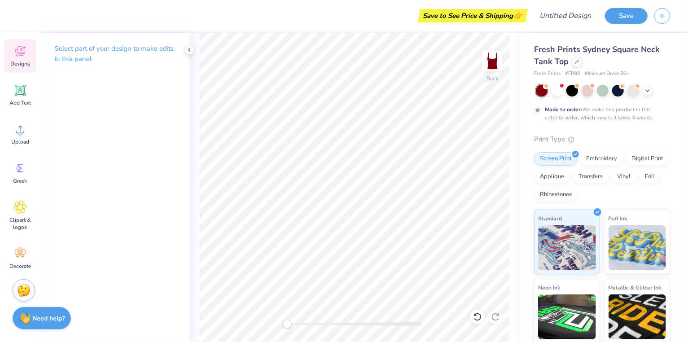
click at [14, 53] on icon at bounding box center [19, 50] width 13 height 13
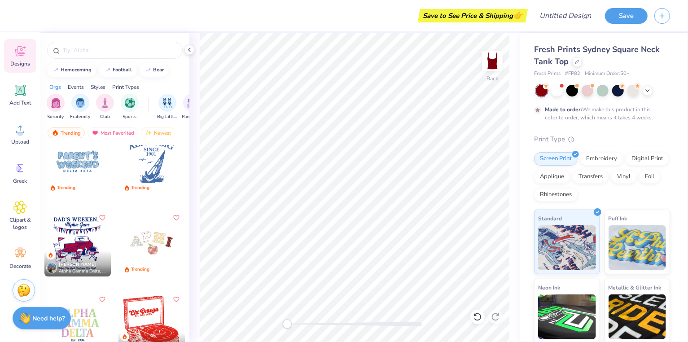
scroll to position [3658, 0]
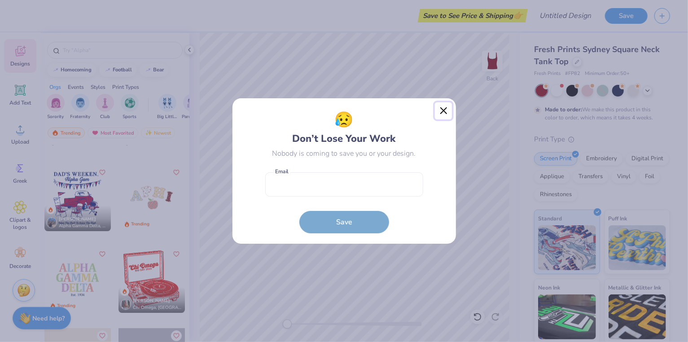
click at [444, 116] on button "Close" at bounding box center [443, 110] width 17 height 17
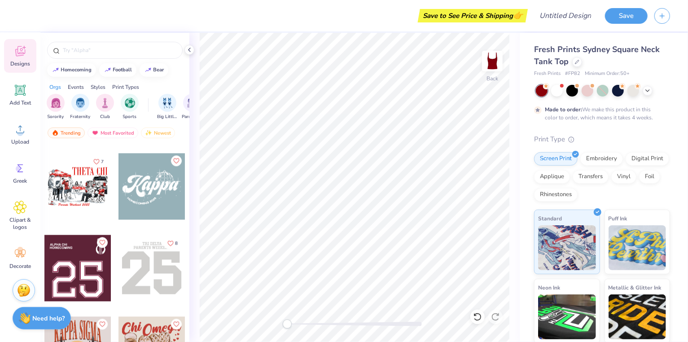
scroll to position [5295, 0]
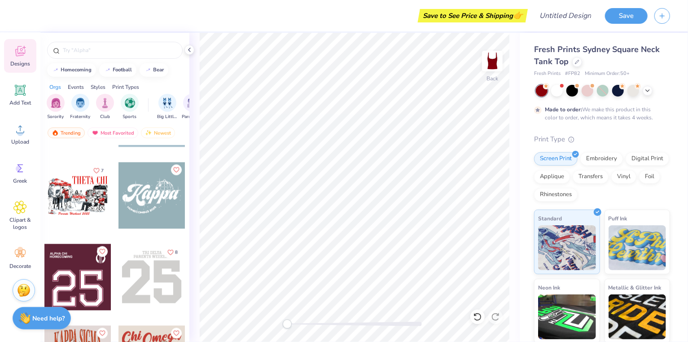
click at [165, 186] on div at bounding box center [152, 196] width 66 height 66
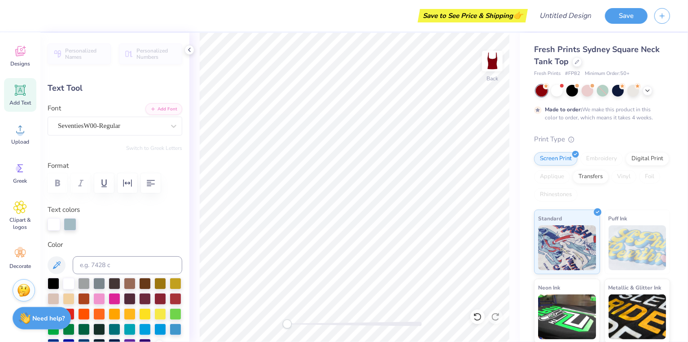
scroll to position [0, 0]
type textarea "Colgate Dance Team"
type input "3.43"
type input "0.86"
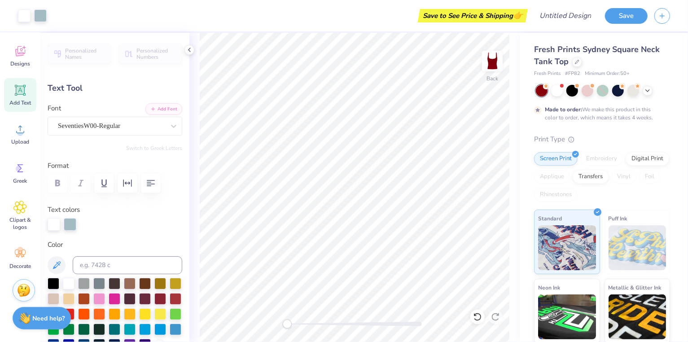
type input "6.37"
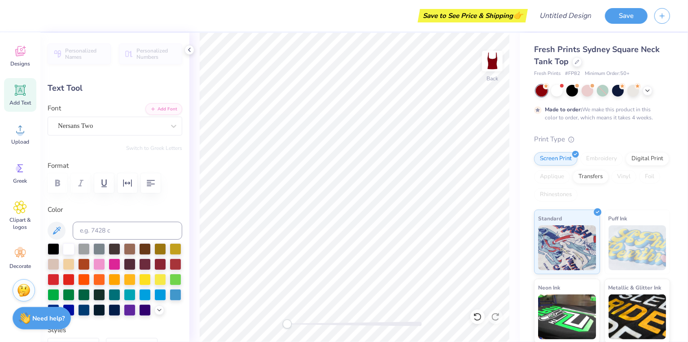
scroll to position [0, 0]
type textarea "h"
type textarea "2025-2026"
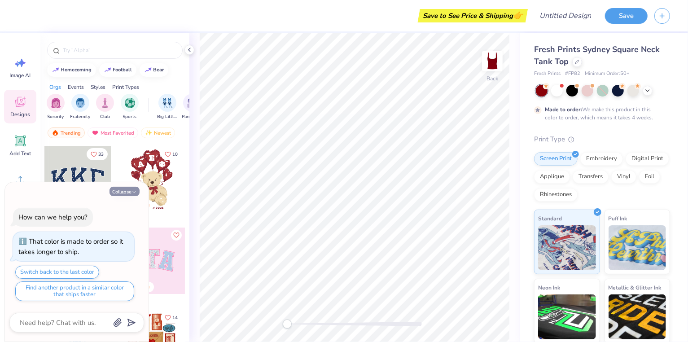
click at [133, 189] on button "Collapse" at bounding box center [125, 191] width 30 height 9
type textarea "x"
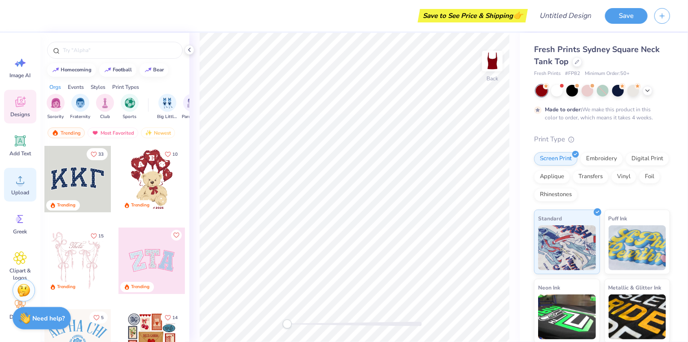
click at [22, 185] on circle at bounding box center [20, 183] width 6 height 6
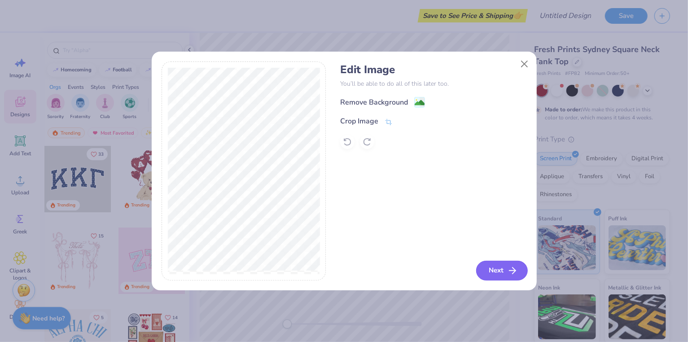
click at [502, 266] on button "Next" at bounding box center [502, 271] width 52 height 20
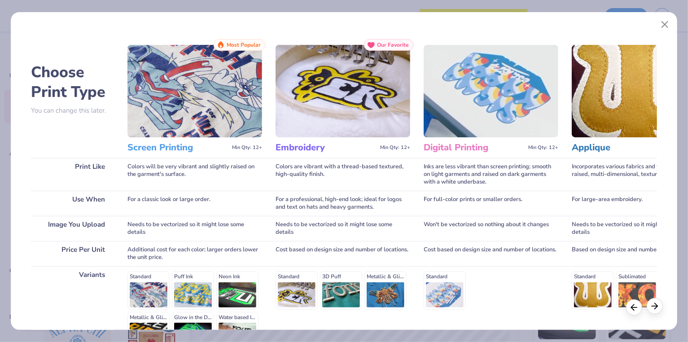
click at [660, 312] on div at bounding box center [655, 306] width 16 height 16
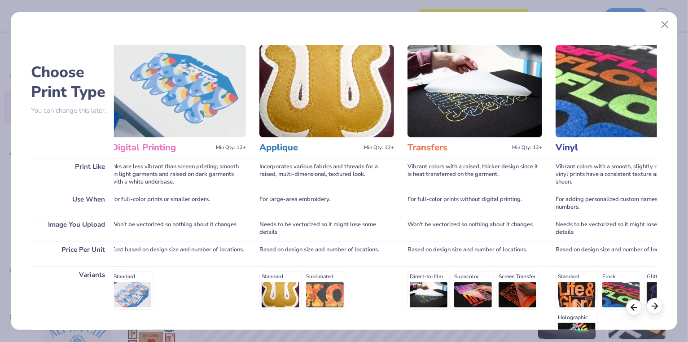
click at [660, 312] on div at bounding box center [655, 306] width 16 height 16
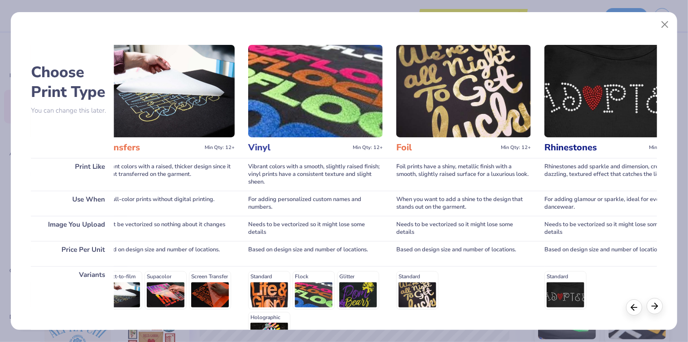
click at [660, 312] on div at bounding box center [655, 306] width 16 height 16
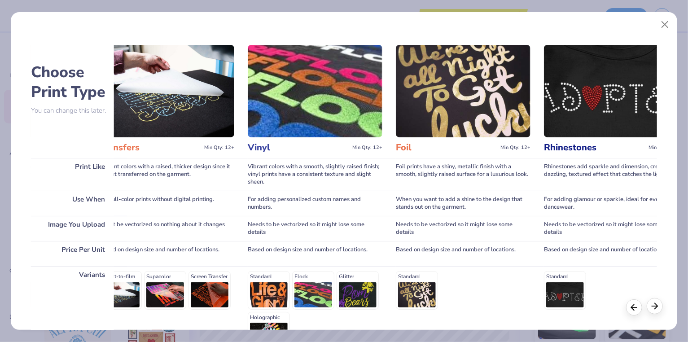
scroll to position [0, 655]
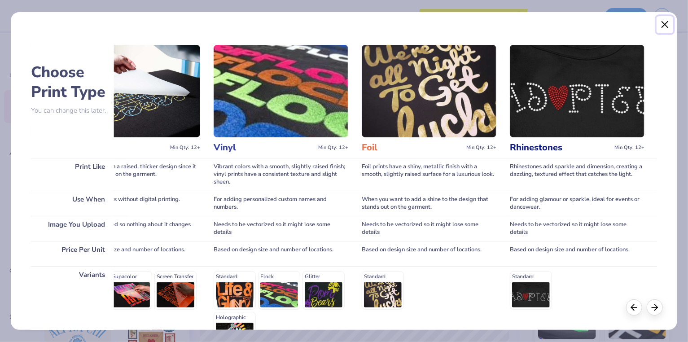
click at [666, 28] on button "Close" at bounding box center [665, 24] width 17 height 17
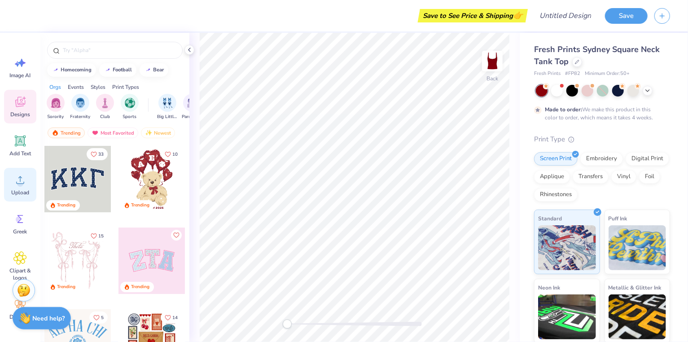
click at [22, 181] on circle at bounding box center [20, 183] width 6 height 6
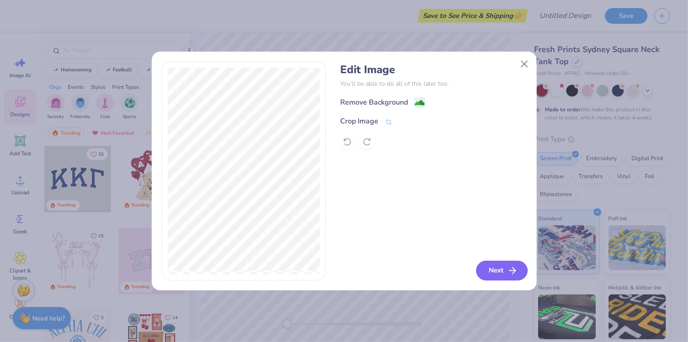
click at [509, 268] on icon "button" at bounding box center [512, 270] width 11 height 11
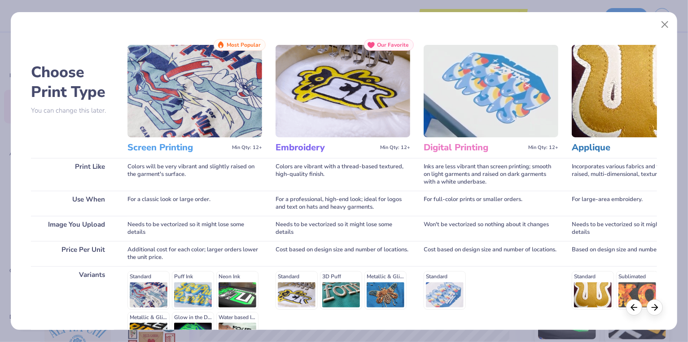
click at [221, 134] on img at bounding box center [195, 91] width 135 height 92
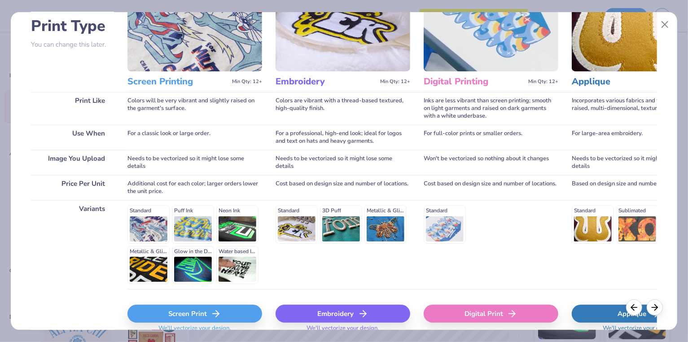
scroll to position [73, 0]
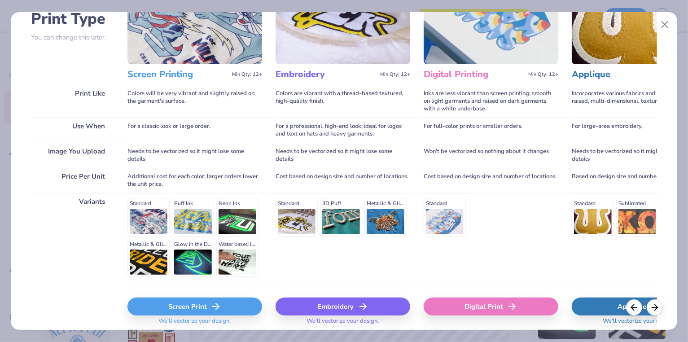
click at [229, 305] on div "Screen Print" at bounding box center [195, 307] width 135 height 18
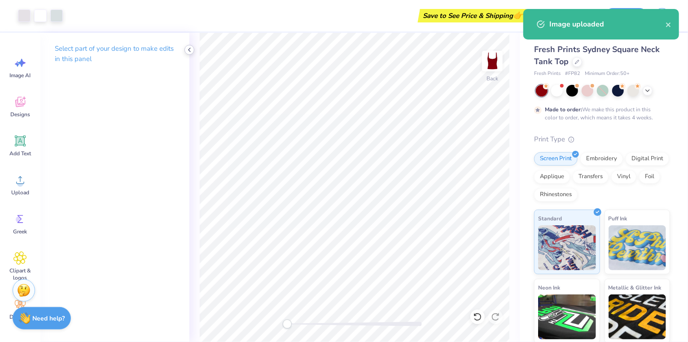
click at [187, 54] on div at bounding box center [190, 50] width 10 height 10
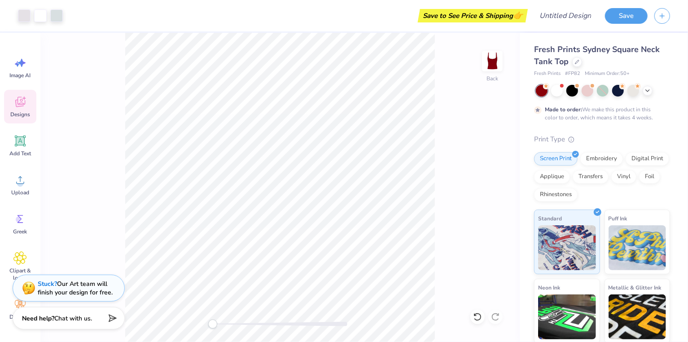
click at [22, 107] on icon at bounding box center [19, 101] width 13 height 13
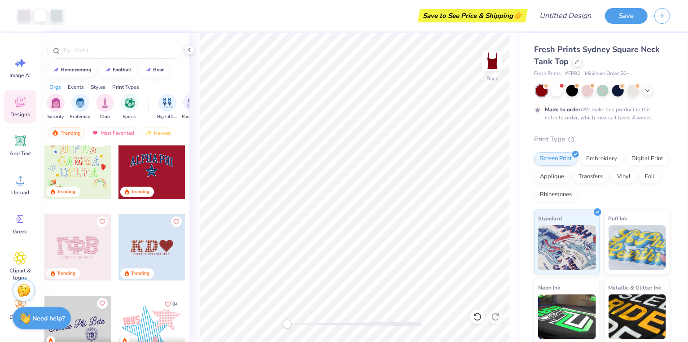
scroll to position [2228, 0]
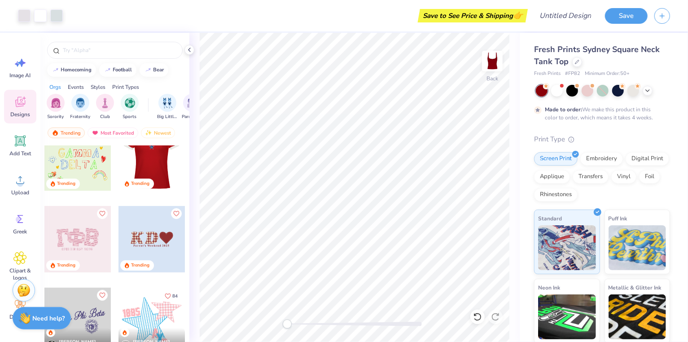
click at [119, 156] on div at bounding box center [85, 157] width 66 height 66
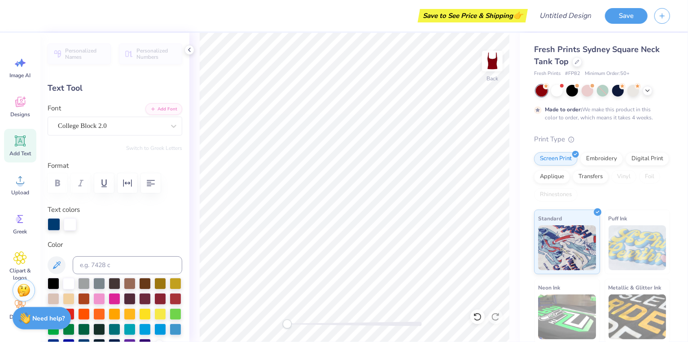
scroll to position [0, 0]
type textarea "P"
type textarea "colgate dance team"
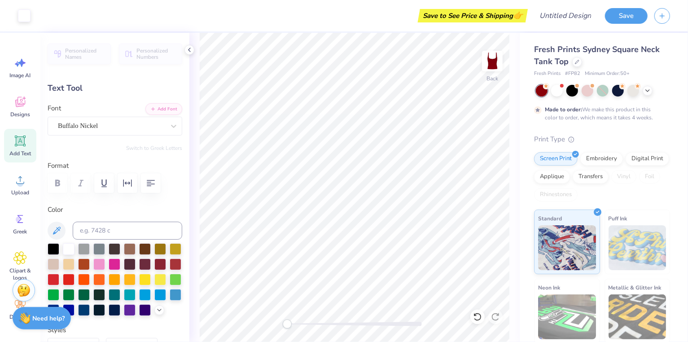
type input "0.45"
type input "0.16"
type input "4.49"
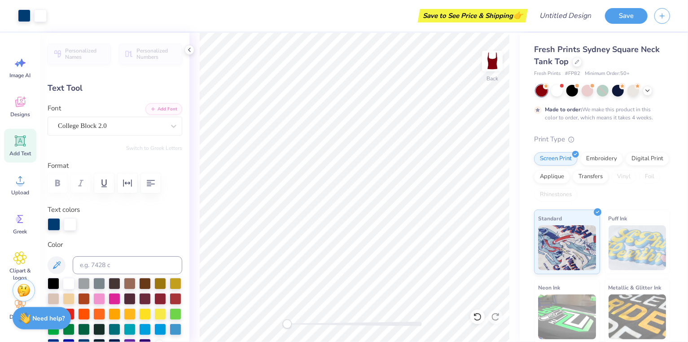
type input "7.03"
type input "1.42"
type input "2.43"
click at [66, 286] on div at bounding box center [69, 283] width 12 height 12
click at [190, 49] on icon at bounding box center [189, 49] width 7 height 7
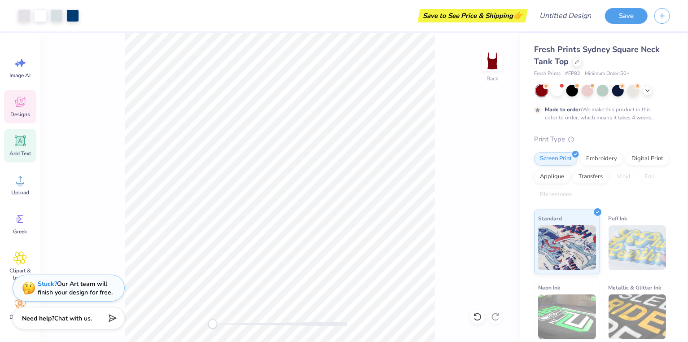
click at [23, 108] on icon at bounding box center [19, 101] width 13 height 13
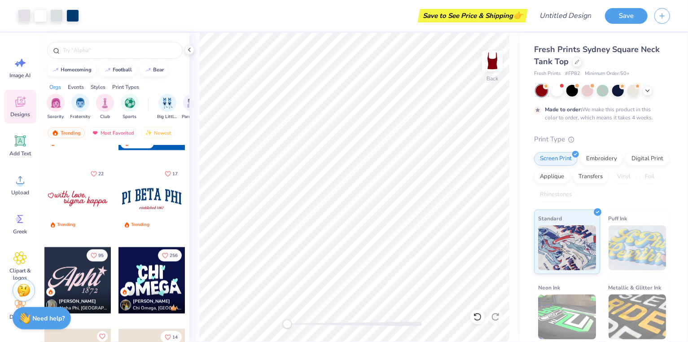
scroll to position [1055, 0]
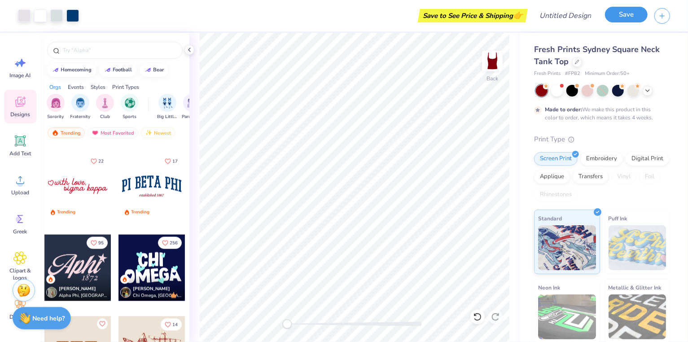
click at [625, 15] on button "Save" at bounding box center [626, 15] width 43 height 16
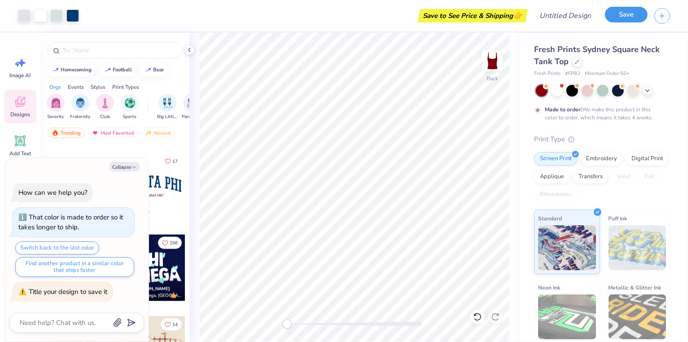
click at [622, 14] on button "Save" at bounding box center [626, 15] width 43 height 16
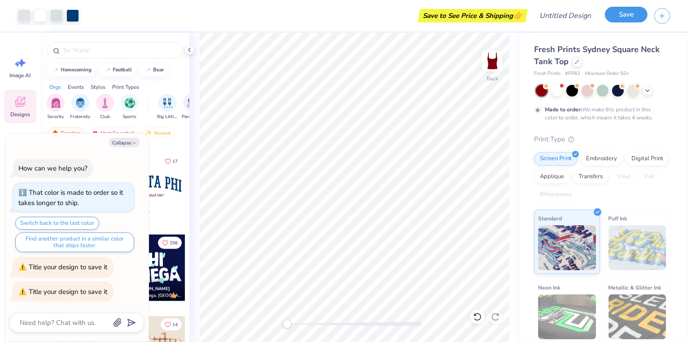
click at [622, 14] on button "Save" at bounding box center [626, 15] width 43 height 16
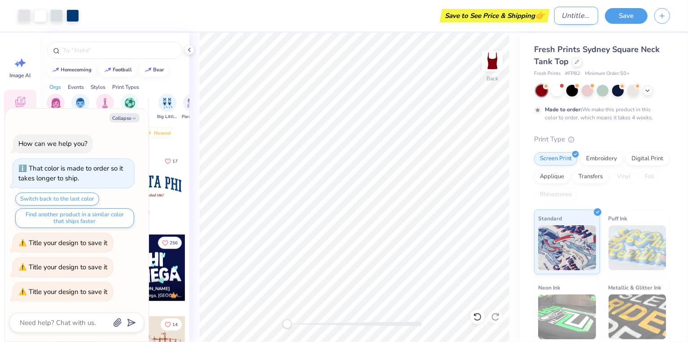
type textarea "x"
click at [576, 22] on input "Design Title" at bounding box center [576, 16] width 44 height 18
type input "dance team design two"
click at [624, 17] on button "Save" at bounding box center [626, 15] width 43 height 16
type textarea "x"
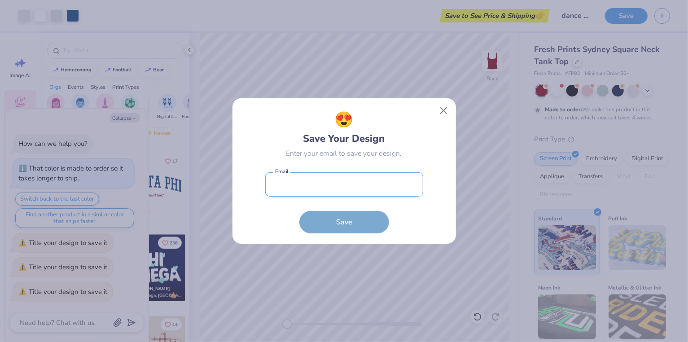
click at [352, 186] on input "email" at bounding box center [344, 184] width 158 height 25
type input "hayhausner@gmail.com"
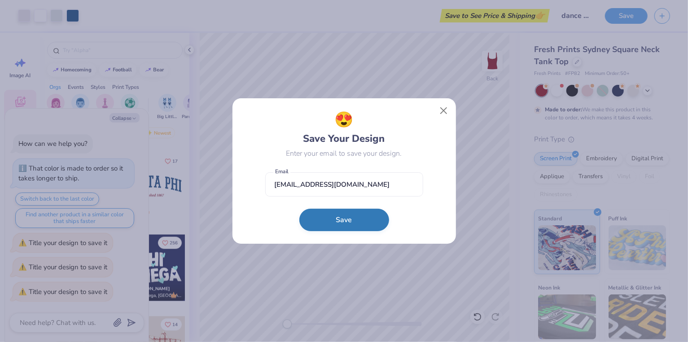
click at [357, 215] on button "Save" at bounding box center [344, 220] width 90 height 22
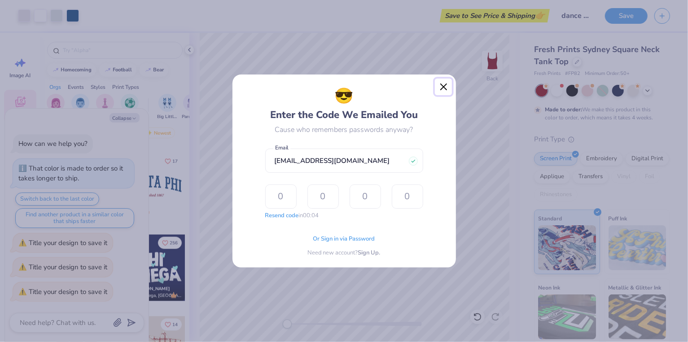
click at [450, 90] on button "Close" at bounding box center [443, 87] width 17 height 17
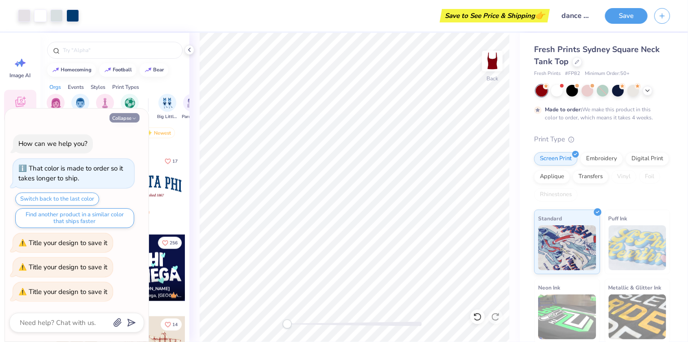
click at [133, 120] on icon "button" at bounding box center [134, 118] width 5 height 5
type textarea "x"
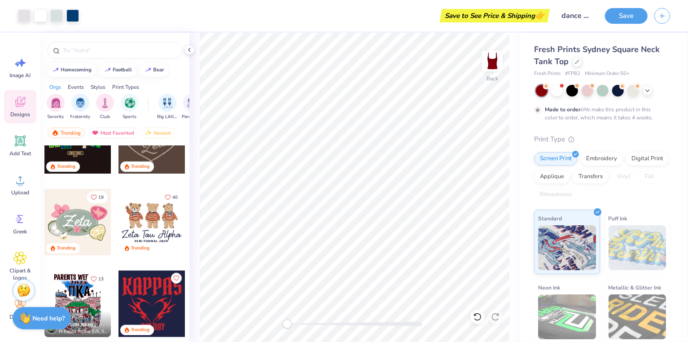
scroll to position [493, 0]
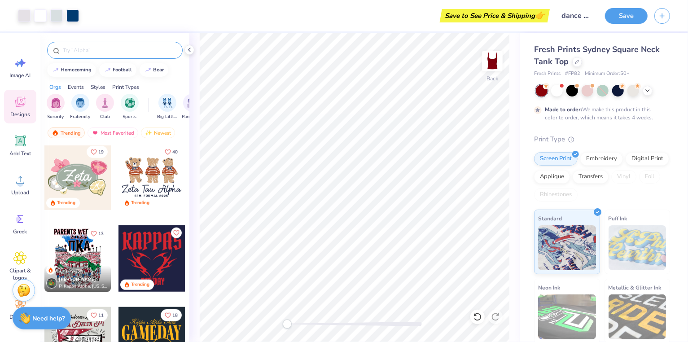
click at [116, 48] on input "text" at bounding box center [119, 50] width 115 height 9
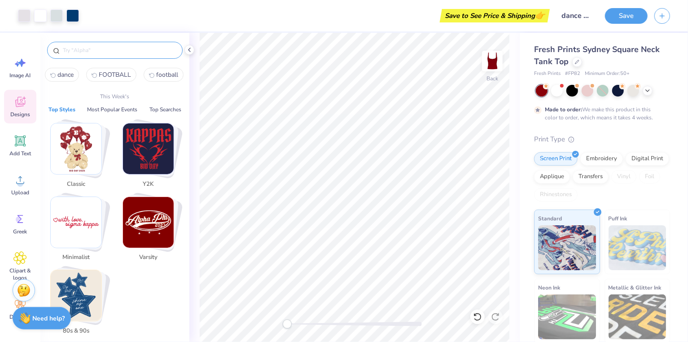
click at [64, 76] on span "dance" at bounding box center [65, 74] width 16 height 9
type input "dance"
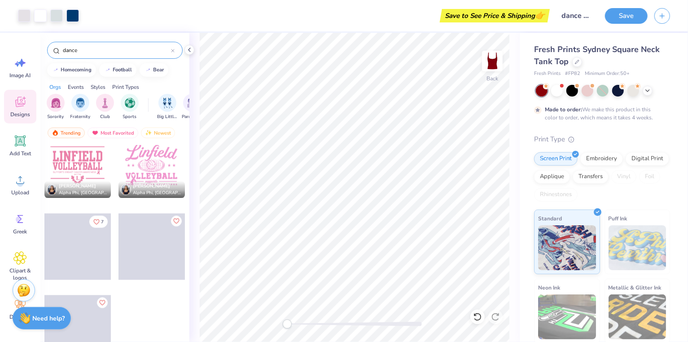
scroll to position [3052, 0]
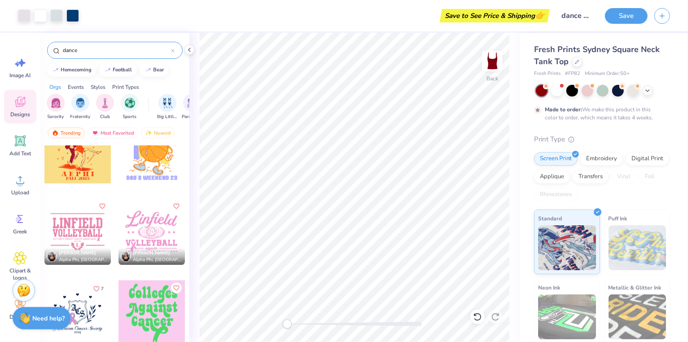
click at [21, 94] on div "Designs" at bounding box center [20, 107] width 32 height 34
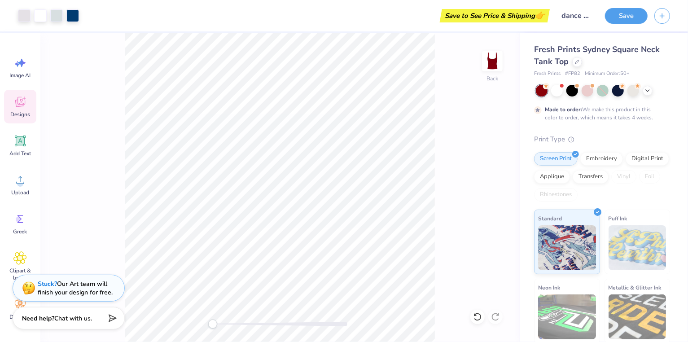
click at [18, 106] on icon at bounding box center [20, 103] width 9 height 7
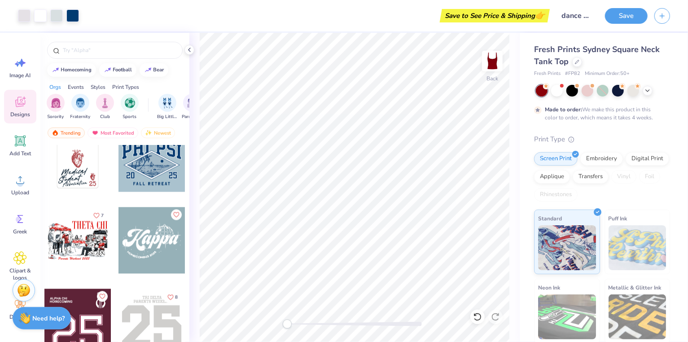
scroll to position [5251, 0]
click at [165, 232] on div at bounding box center [152, 240] width 66 height 66
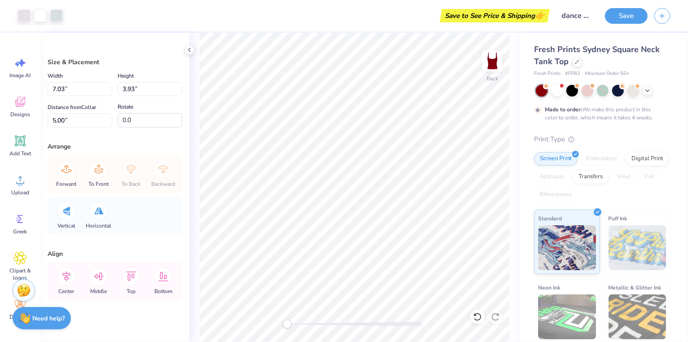
type input "0.73"
type input "1.00"
type input "5.09"
type input "0.73"
type input "1.00"
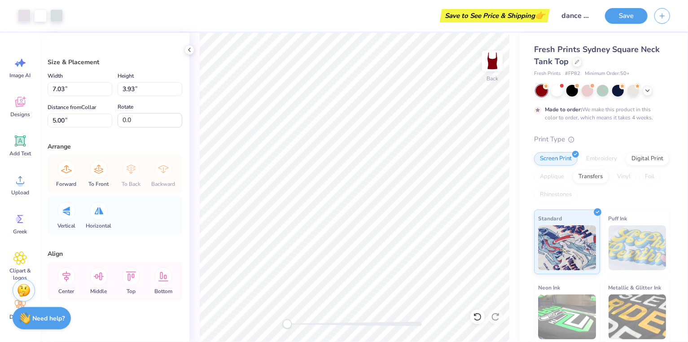
type input "5.33"
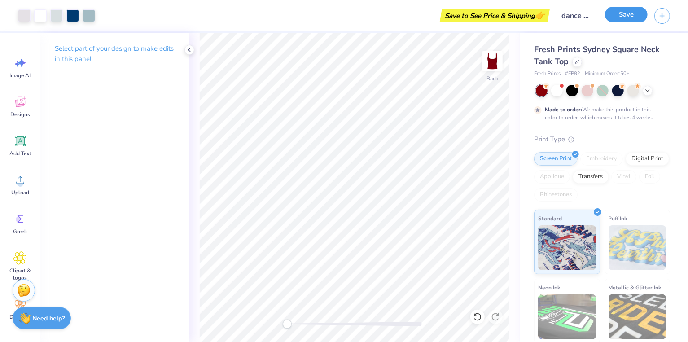
click at [629, 16] on button "Save" at bounding box center [626, 15] width 43 height 16
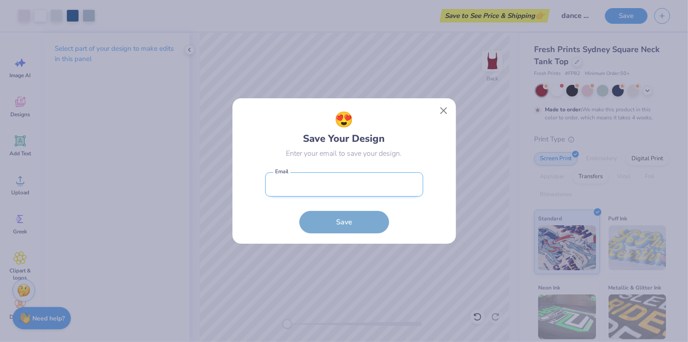
click at [356, 193] on input "email" at bounding box center [344, 184] width 158 height 25
type input "hayhausner@gmail.com"
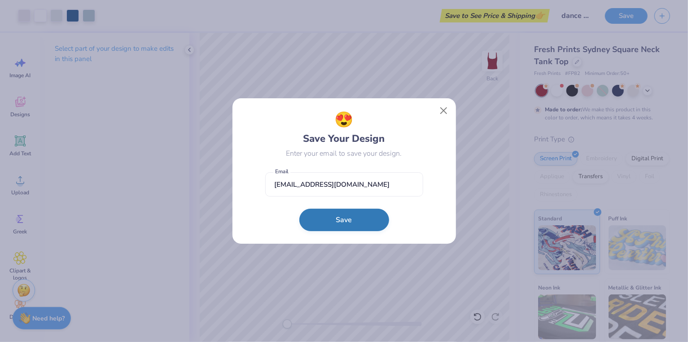
click at [339, 214] on button "Save" at bounding box center [344, 220] width 90 height 22
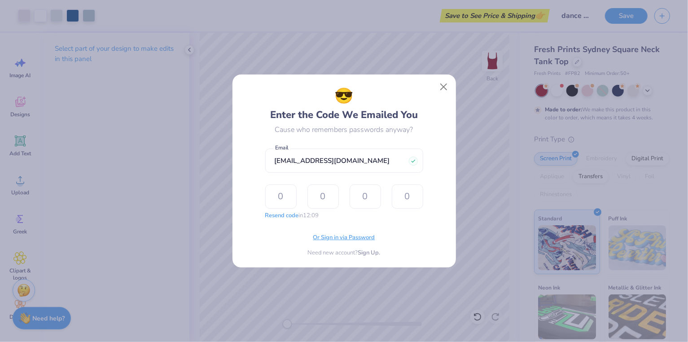
click at [342, 242] on span "Or Sign in via Password" at bounding box center [344, 237] width 62 height 9
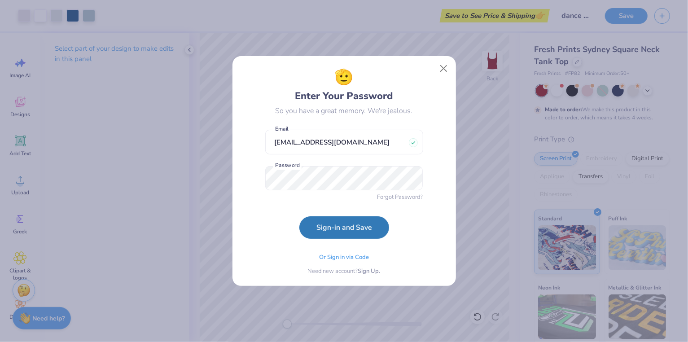
click at [276, 218] on form "hayhausner@gmail.com Email Password Forgot Password? Sign-in and Save" at bounding box center [344, 181] width 158 height 113
click at [362, 224] on button "Sign-in and Save" at bounding box center [344, 225] width 90 height 22
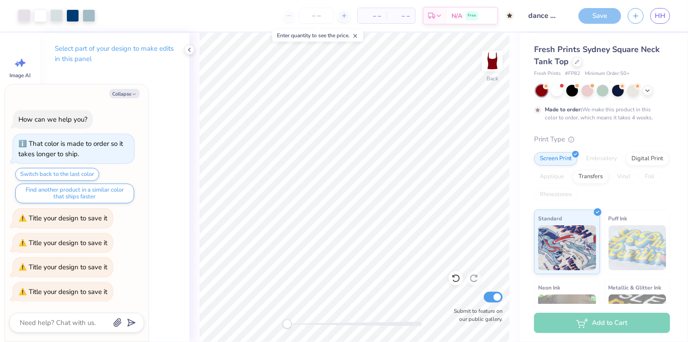
click at [519, 75] on div "Back Submit to feature on our public gallery." at bounding box center [354, 187] width 330 height 309
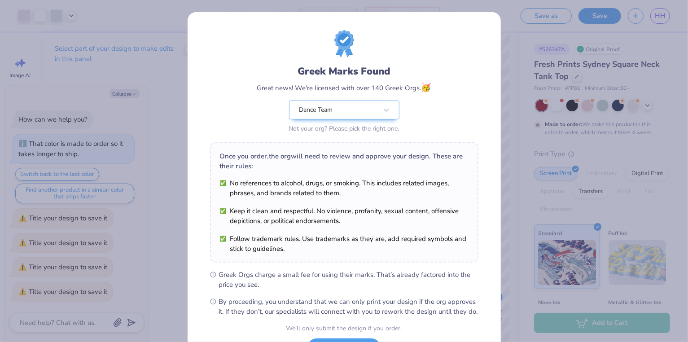
click at [573, 73] on div "Greek Marks Found Great news! We're licensed with over 140 Greek Orgs. 🥳 Dance …" at bounding box center [344, 171] width 688 height 342
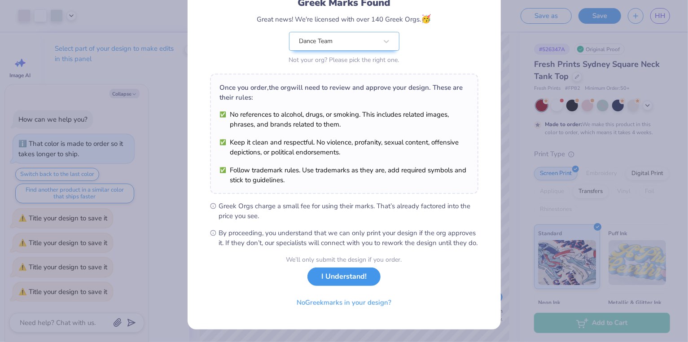
click at [352, 277] on button "I Understand!" at bounding box center [344, 277] width 73 height 18
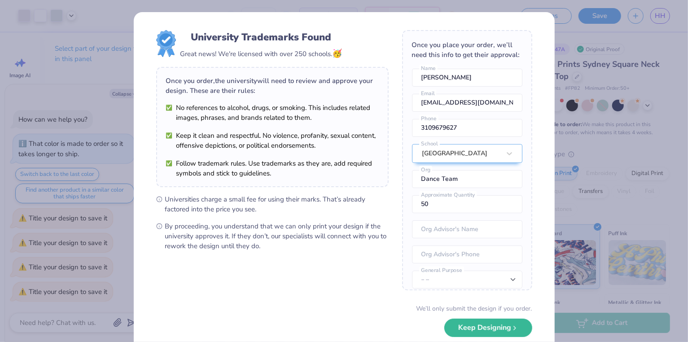
click at [506, 308] on div "We’ll only submit the design if you order." at bounding box center [475, 308] width 116 height 9
click at [507, 315] on div "We’ll only submit the design if you order. Keep Designing No Collegiate marks i…" at bounding box center [344, 332] width 376 height 57
click at [507, 329] on button "Keep Designing" at bounding box center [488, 326] width 88 height 18
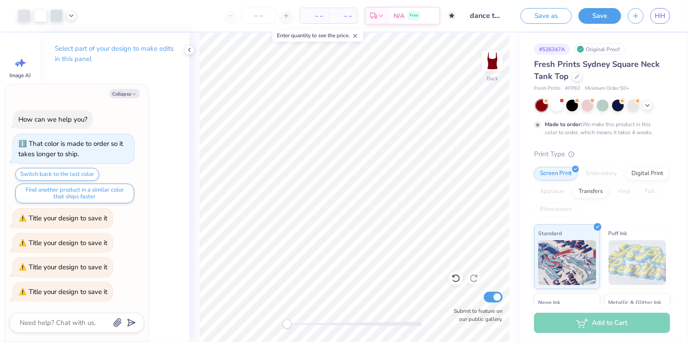
click at [189, 40] on div "Back Submit to feature on our public gallery." at bounding box center [354, 187] width 330 height 309
click at [189, 50] on icon at bounding box center [189, 49] width 7 height 7
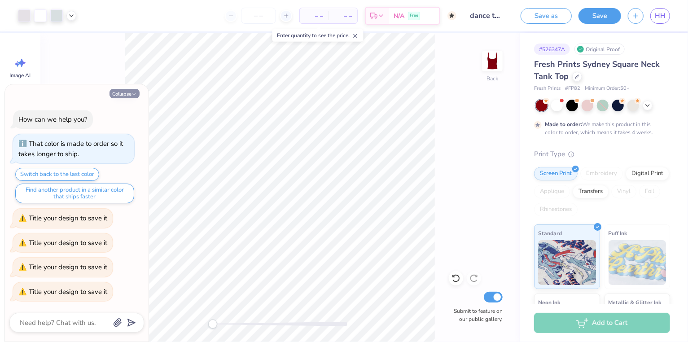
click at [125, 96] on button "Collapse" at bounding box center [125, 93] width 30 height 9
type textarea "x"
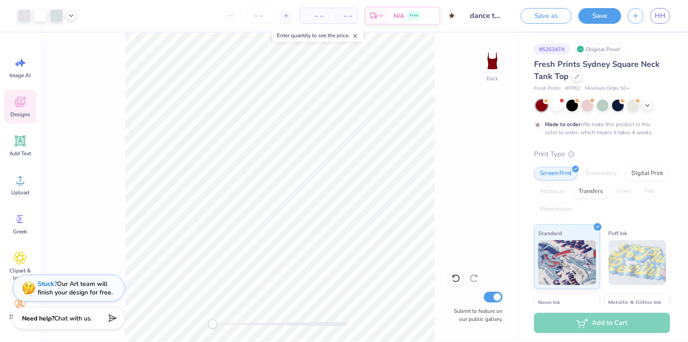
click at [22, 103] on icon at bounding box center [19, 101] width 13 height 13
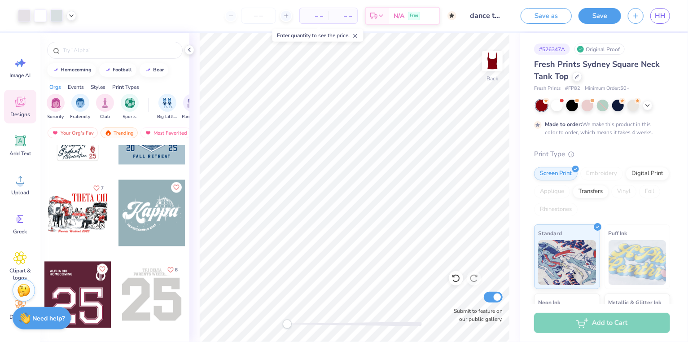
scroll to position [5278, 0]
click at [155, 215] on div at bounding box center [152, 212] width 66 height 66
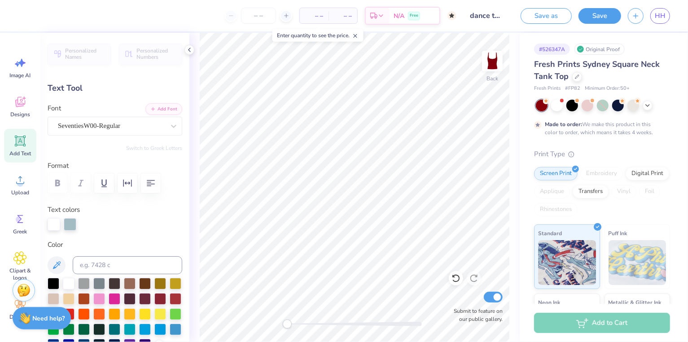
scroll to position [0, 0]
type textarea "Colgate Dance Team"
type input "7.03"
type input "0.95"
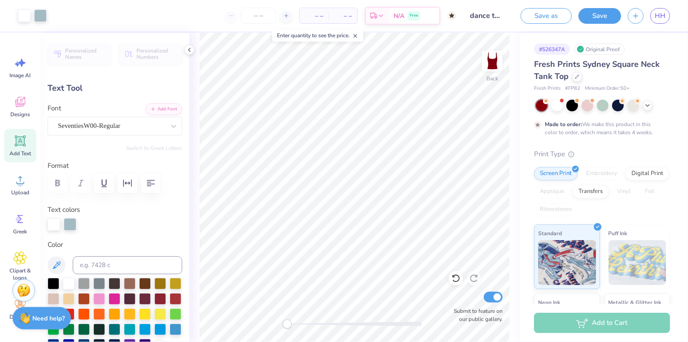
type input "4.52"
type input "3.43"
type input "0.86"
type input "6.37"
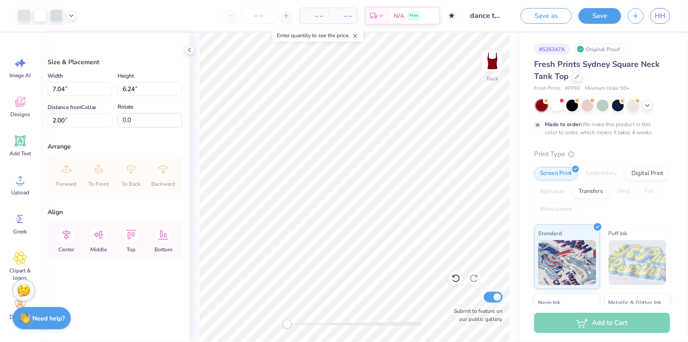
type input "2.00"
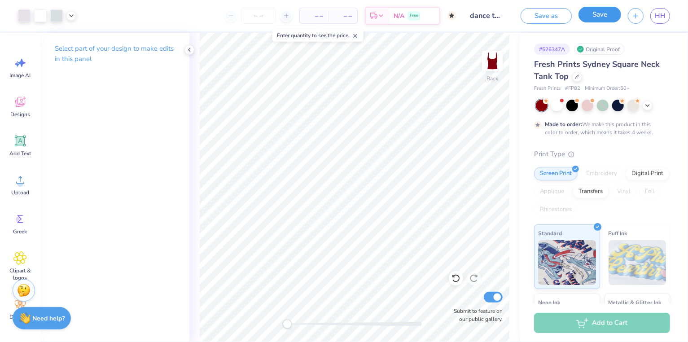
click at [598, 17] on button "Save" at bounding box center [600, 15] width 43 height 16
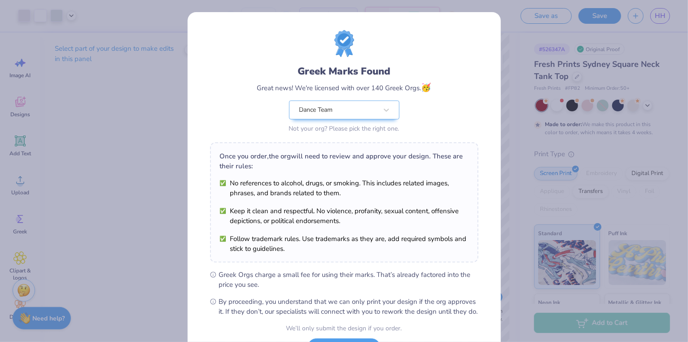
scroll to position [76, 0]
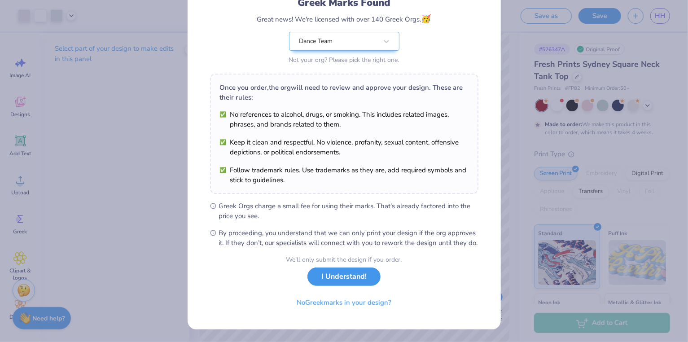
click at [356, 277] on button "I Understand!" at bounding box center [344, 277] width 73 height 18
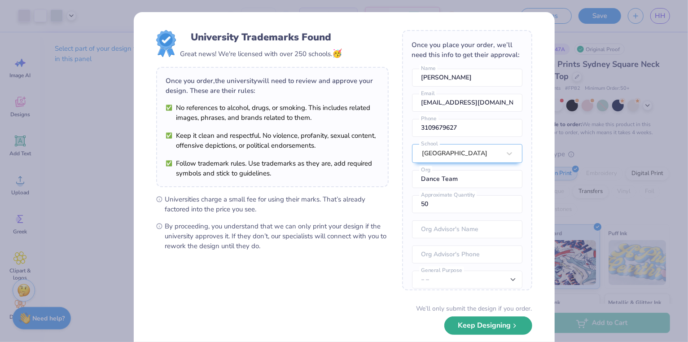
click at [492, 331] on button "Keep Designing" at bounding box center [488, 326] width 88 height 18
